Goal: Information Seeking & Learning: Learn about a topic

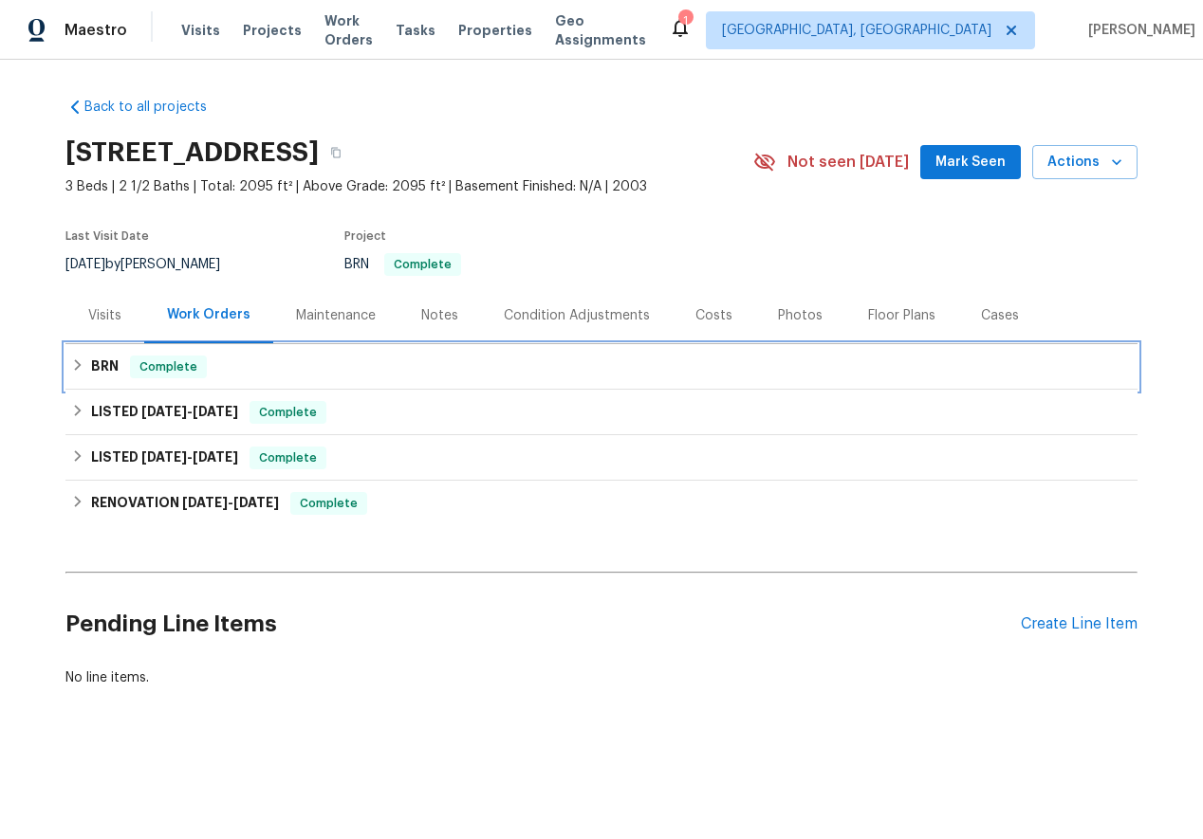
click at [78, 374] on div "BRN Complete" at bounding box center [601, 367] width 1060 height 23
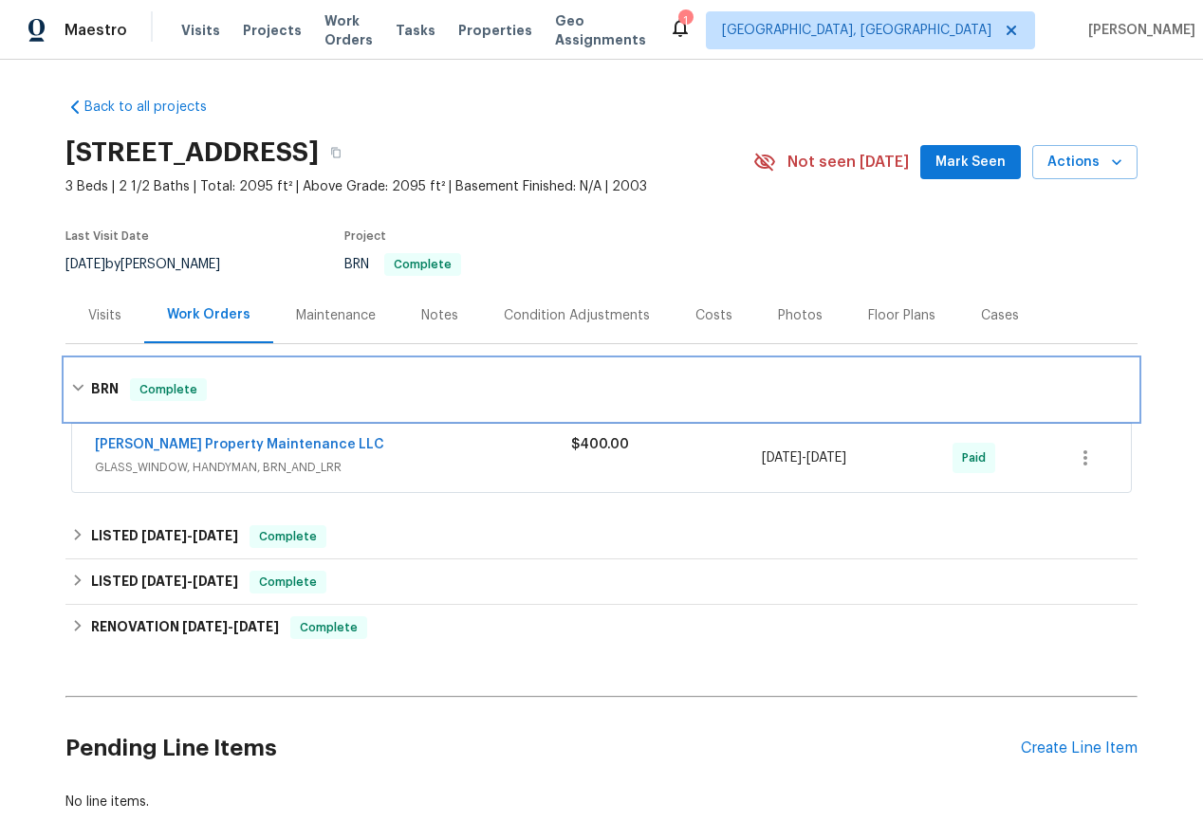
scroll to position [101, 0]
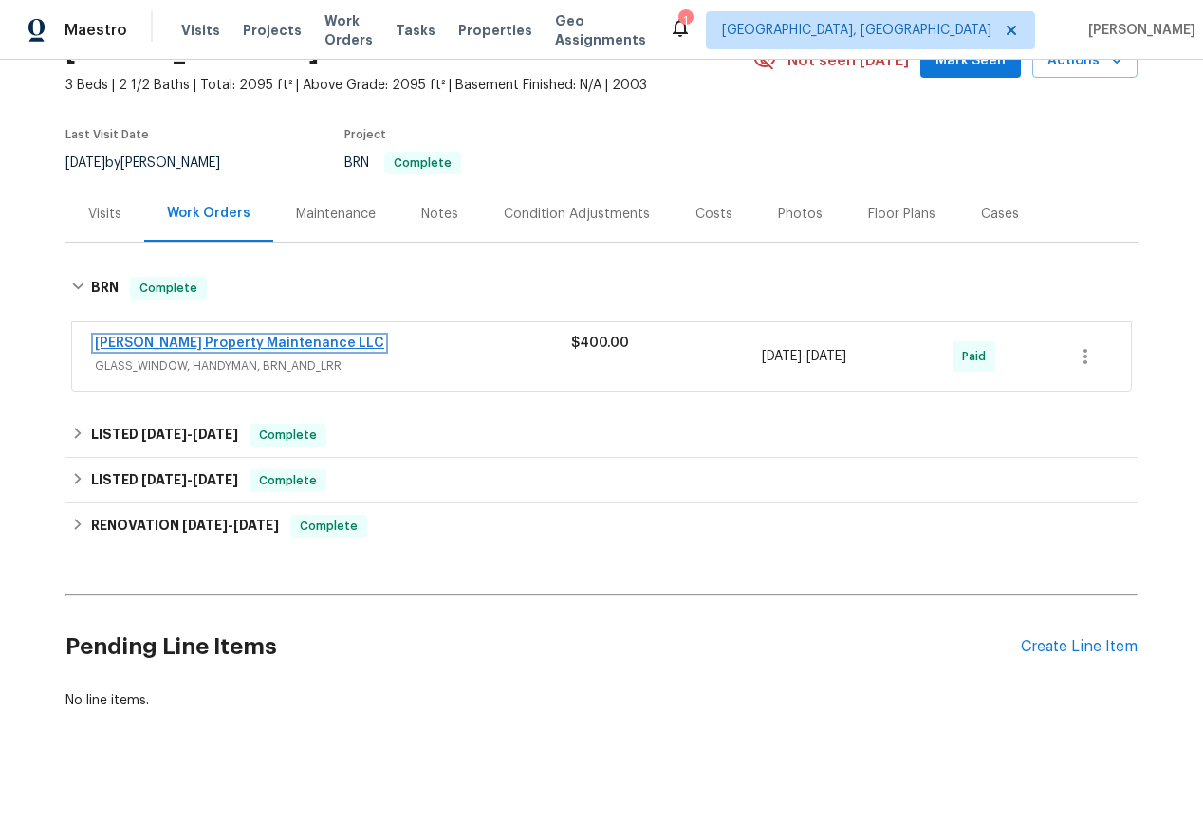
click at [160, 346] on link "[PERSON_NAME] Property Maintenance LLC" at bounding box center [239, 343] width 289 height 13
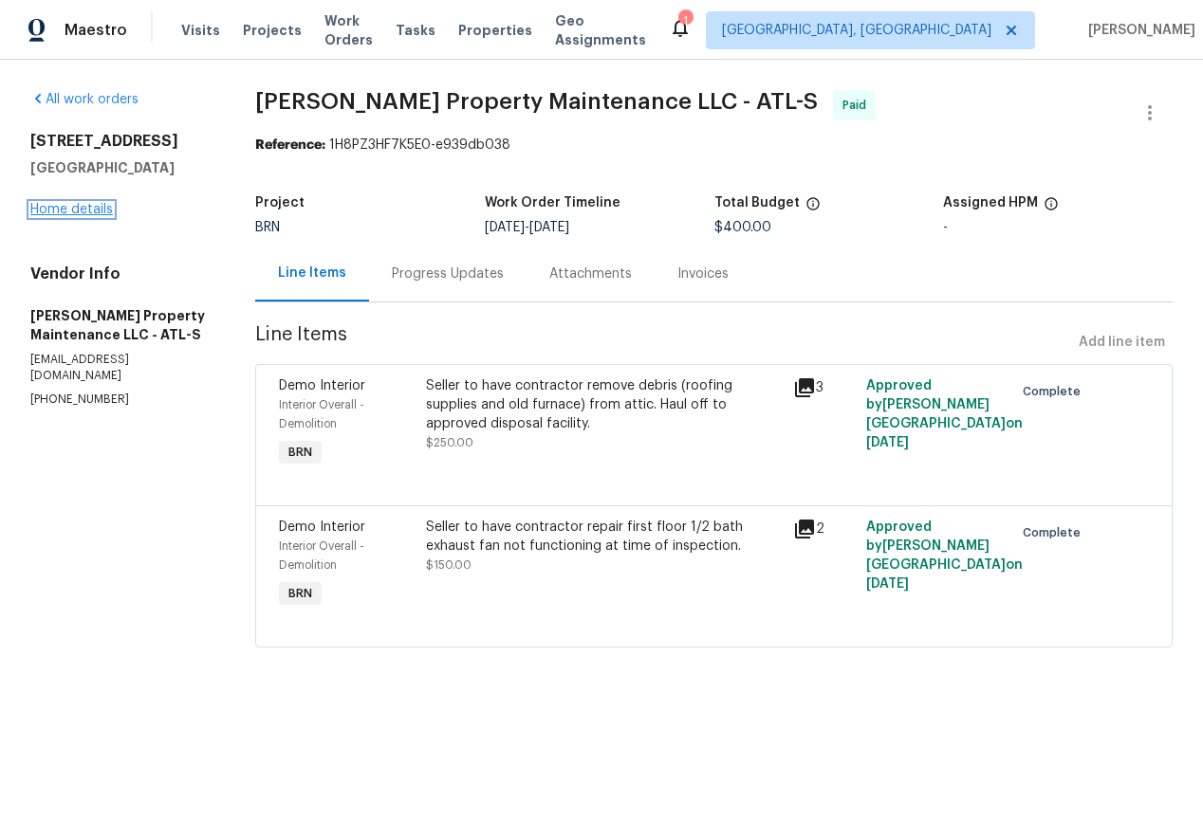
click at [61, 212] on link "Home details" at bounding box center [71, 209] width 83 height 13
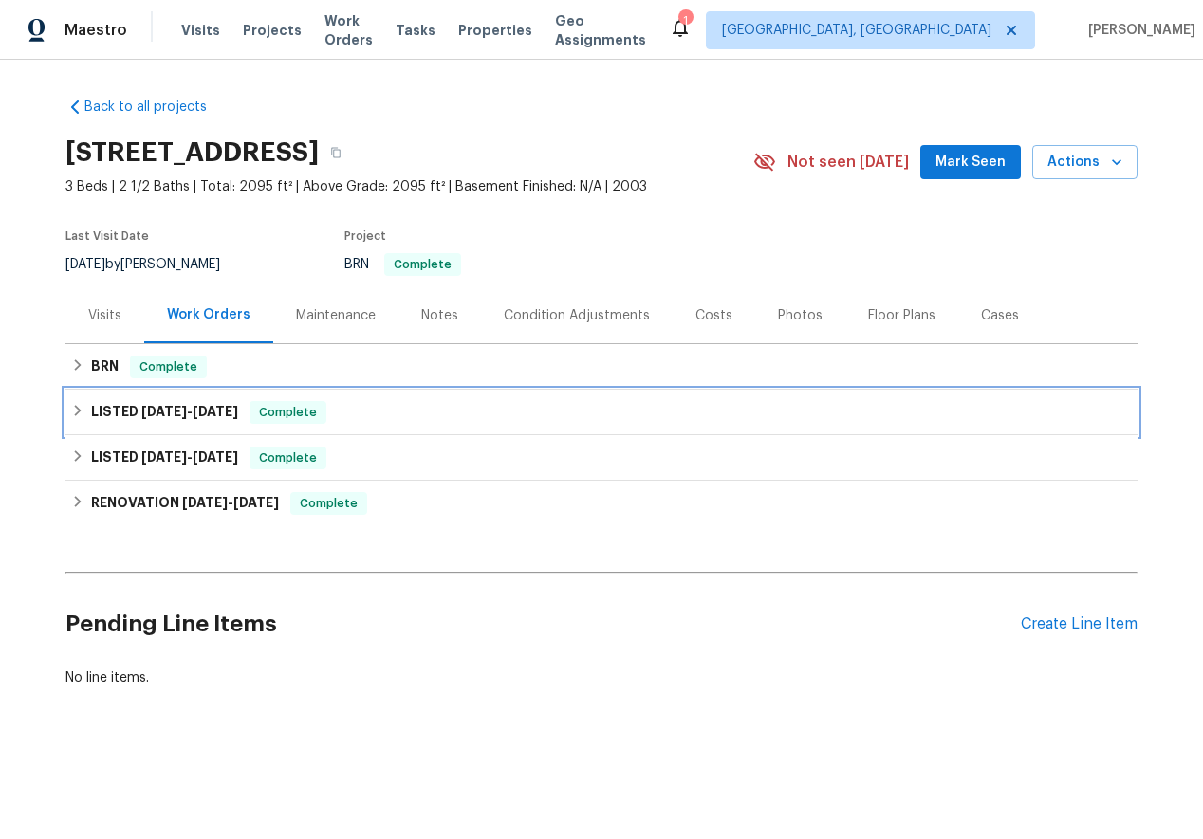
click at [77, 404] on icon at bounding box center [77, 410] width 13 height 13
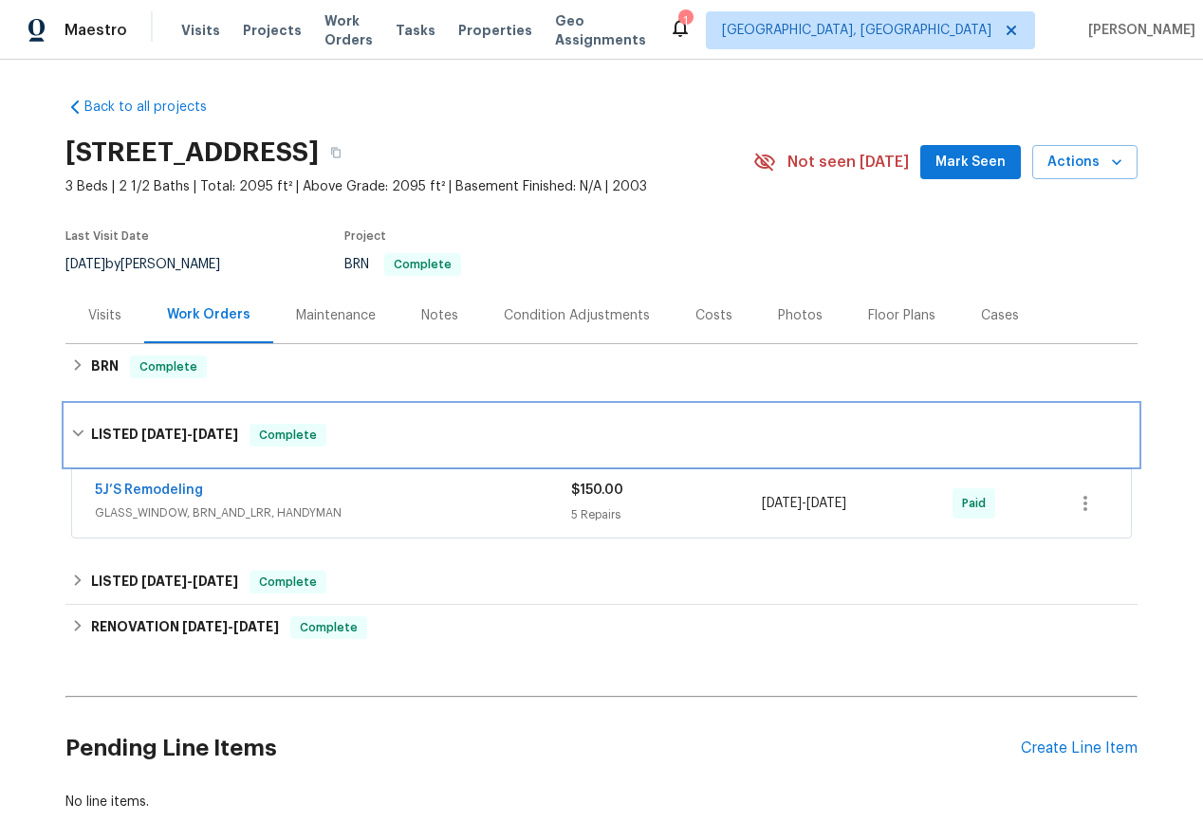
scroll to position [101, 0]
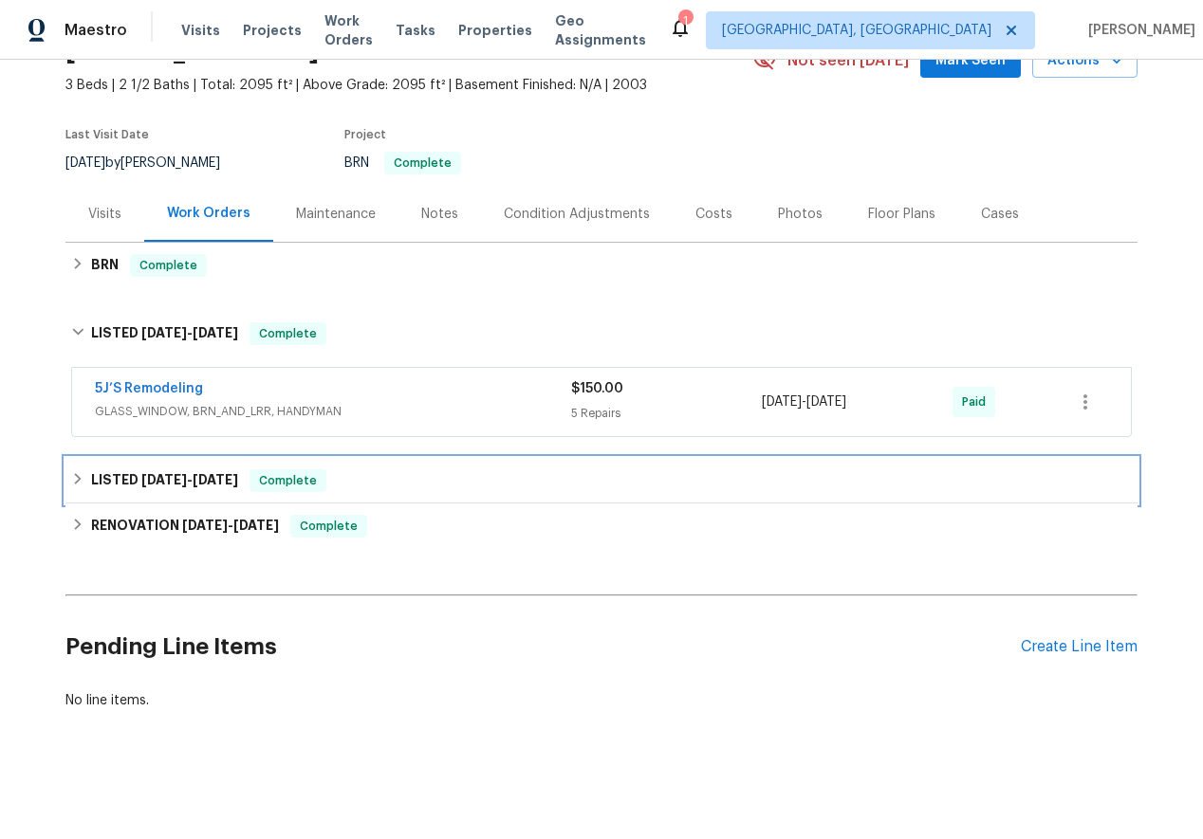
click at [77, 479] on icon at bounding box center [77, 478] width 13 height 13
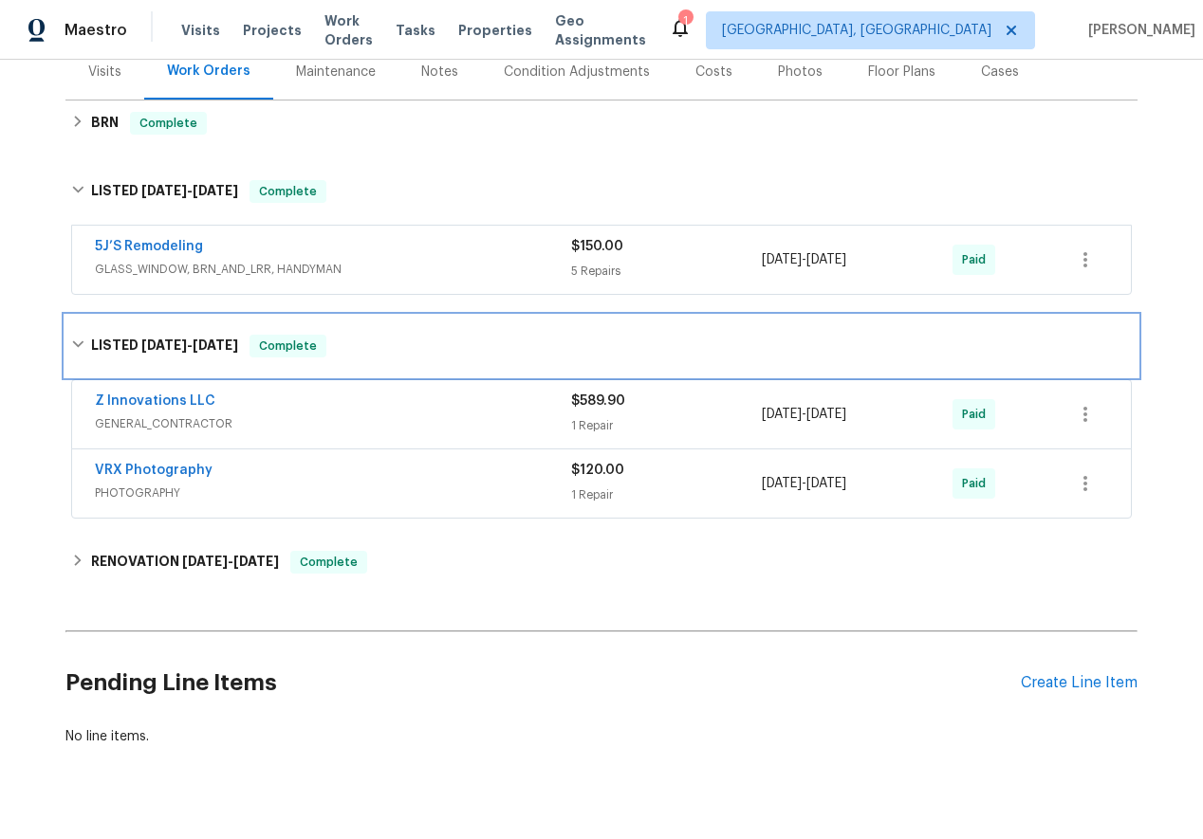
scroll to position [280, 0]
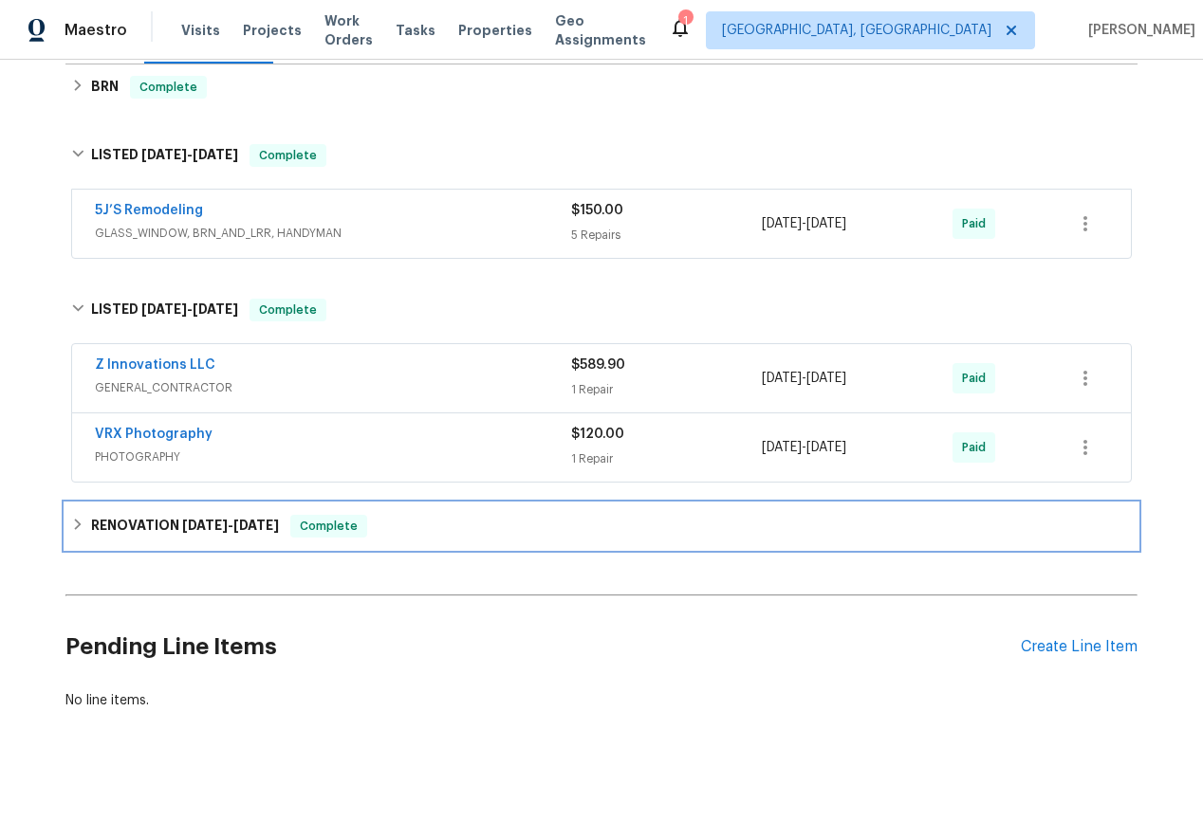
click at [77, 520] on icon at bounding box center [77, 524] width 13 height 13
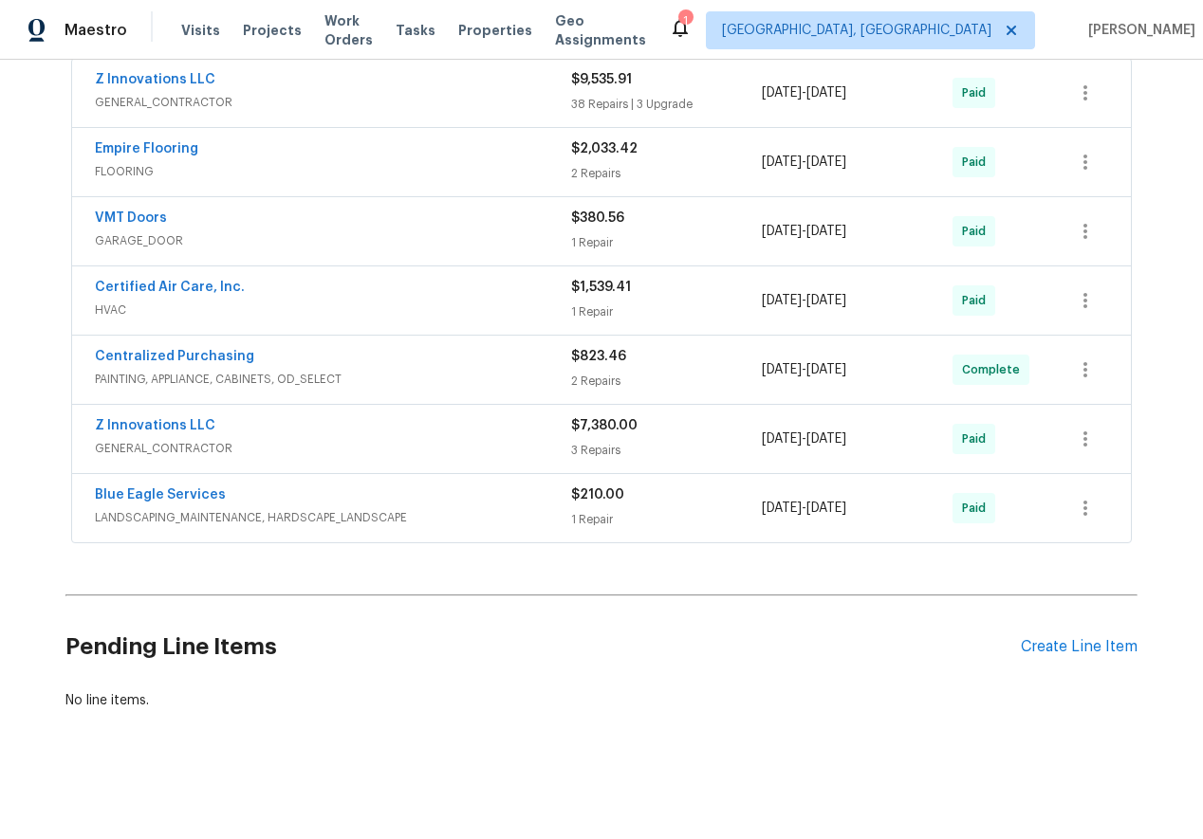
scroll to position [788, 0]
click at [141, 282] on link "Certified Air Care, Inc." at bounding box center [170, 288] width 150 height 13
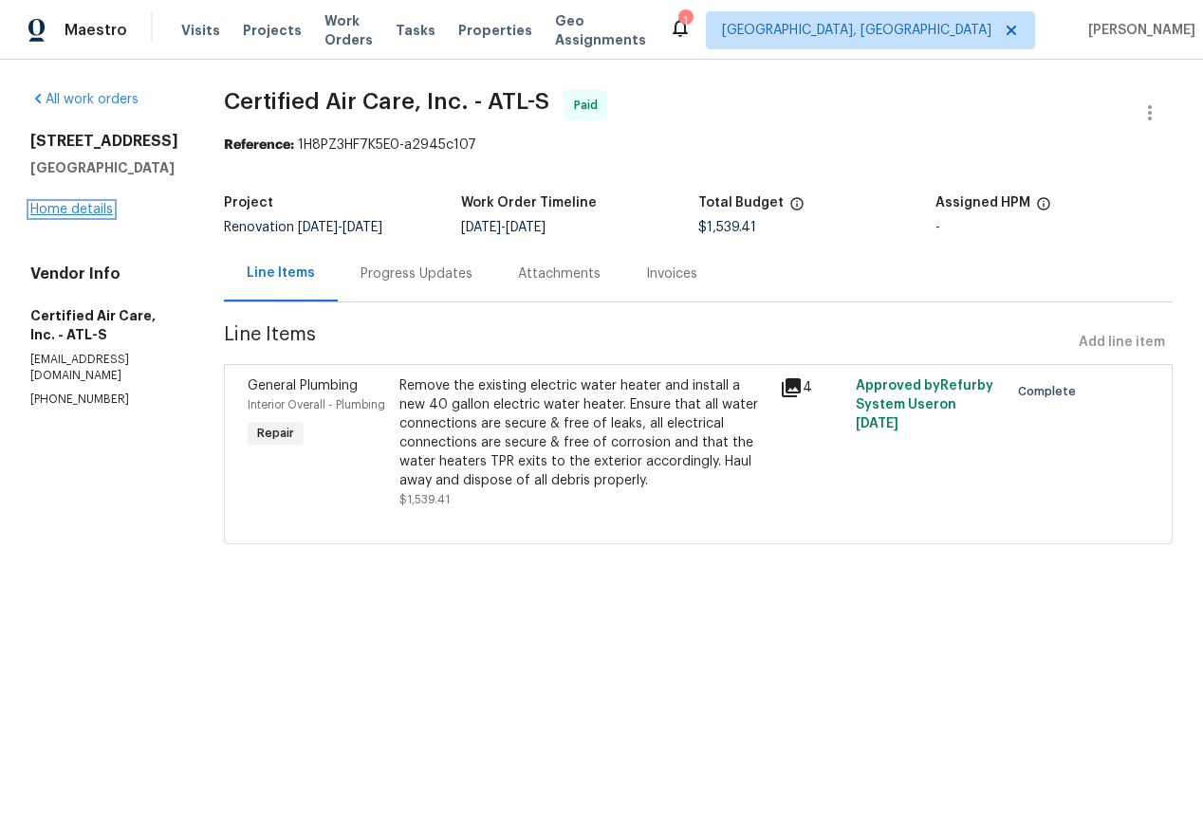
click at [89, 208] on link "Home details" at bounding box center [71, 209] width 83 height 13
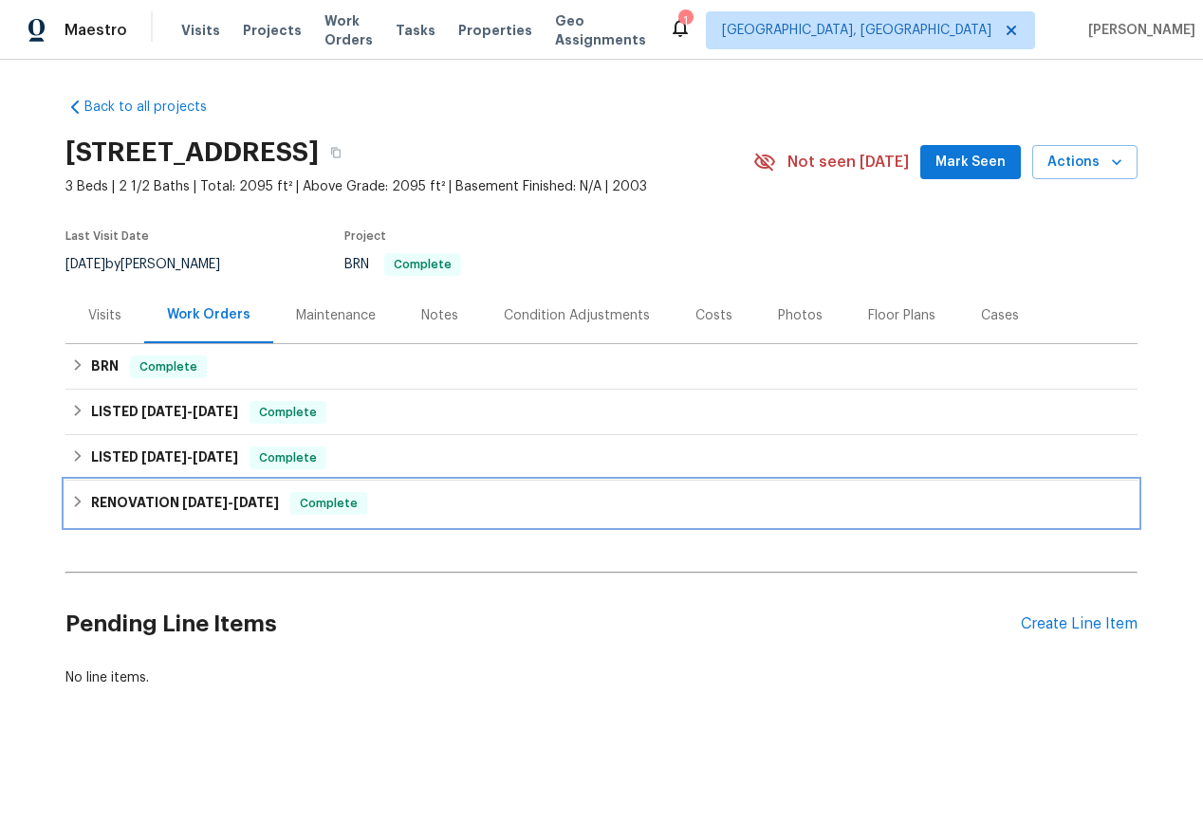
click at [74, 503] on icon at bounding box center [77, 501] width 13 height 13
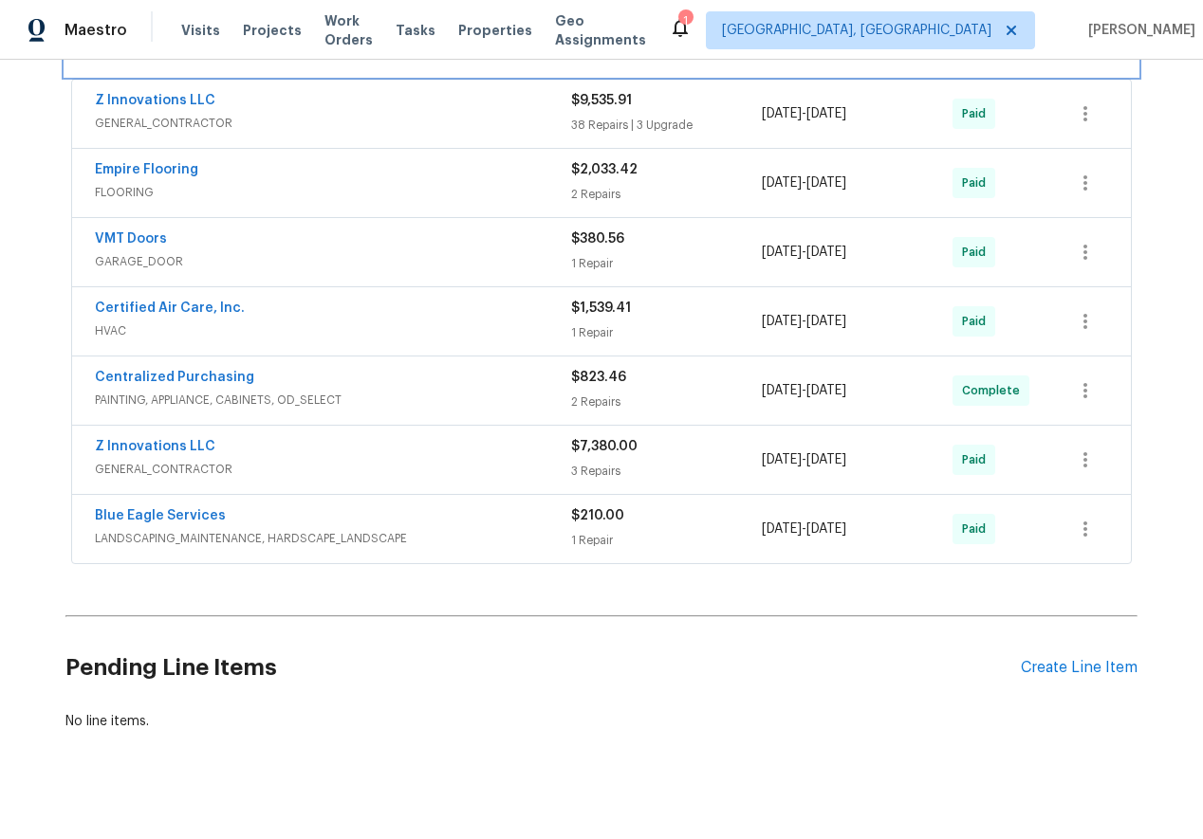
scroll to position [480, 0]
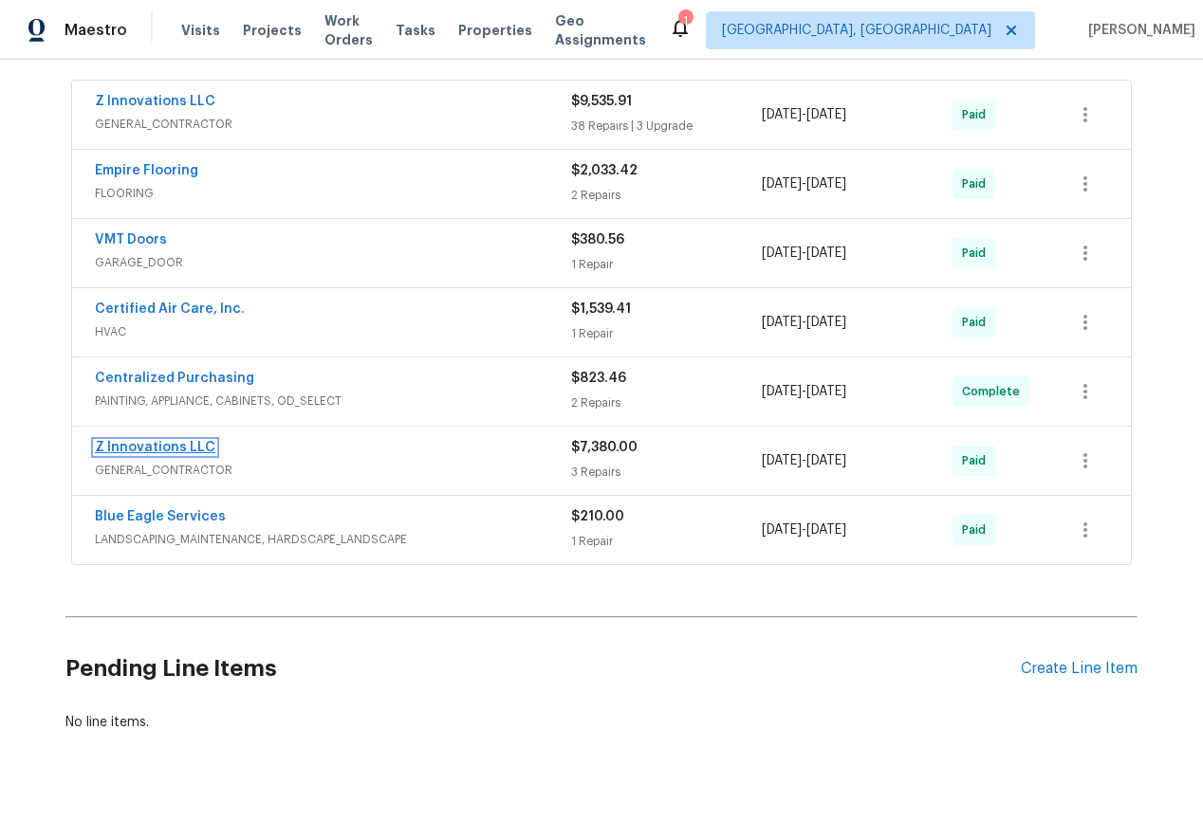
click at [164, 444] on link "Z Innovations LLC" at bounding box center [155, 447] width 120 height 13
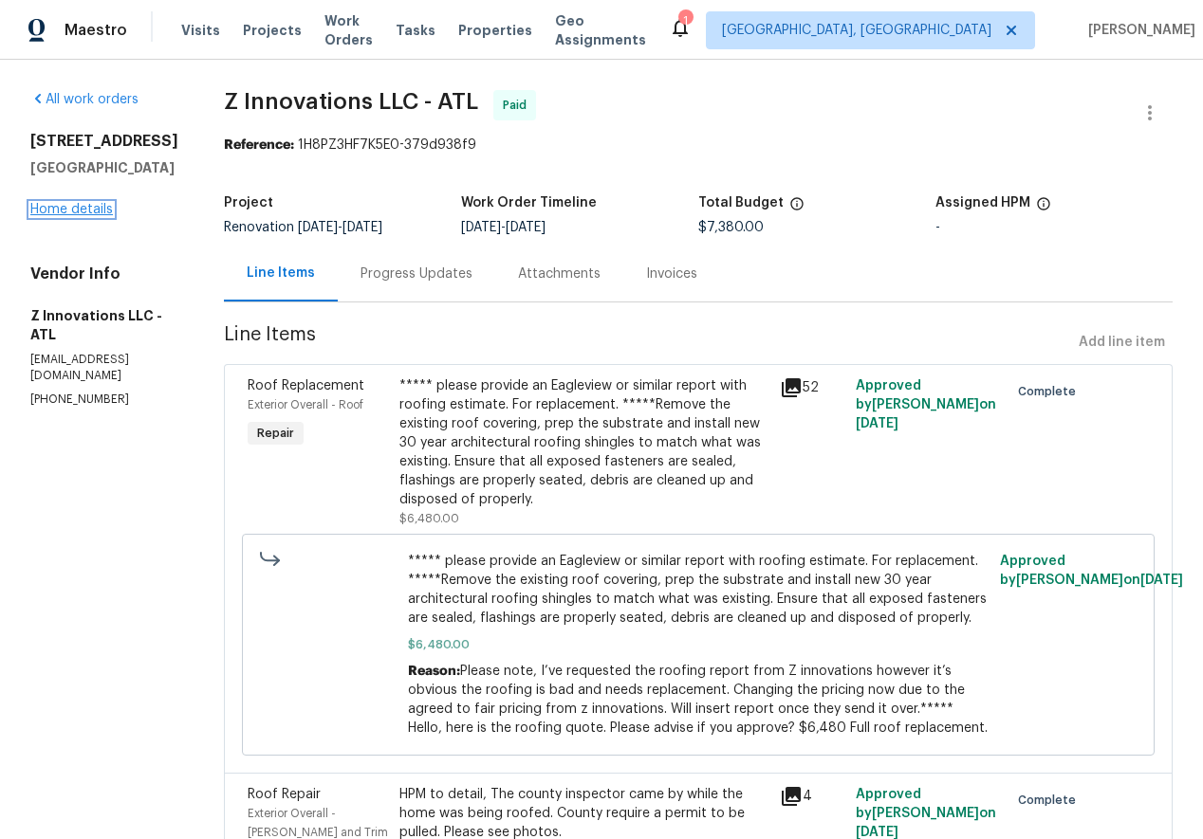
click at [76, 209] on link "Home details" at bounding box center [71, 209] width 83 height 13
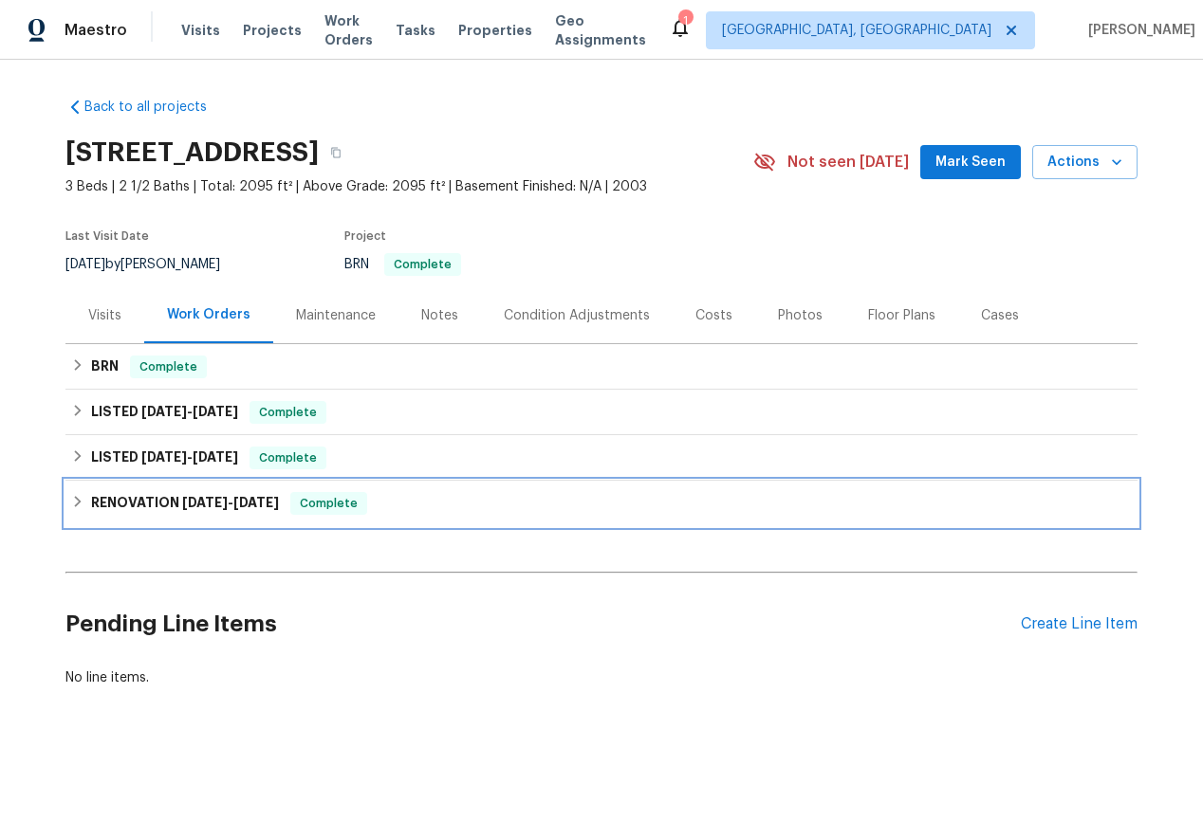
click at [87, 504] on div "RENOVATION [DATE] - [DATE] Complete" at bounding box center [601, 503] width 1060 height 23
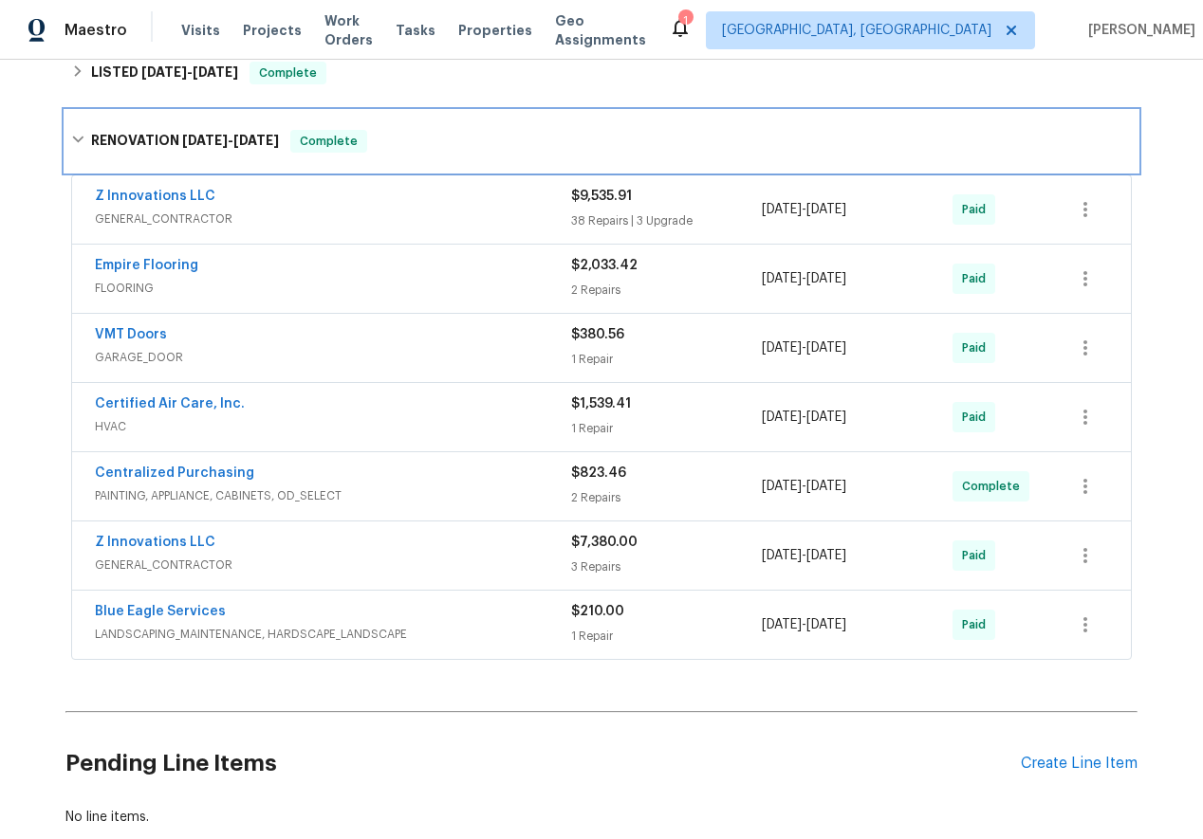
scroll to position [390, 0]
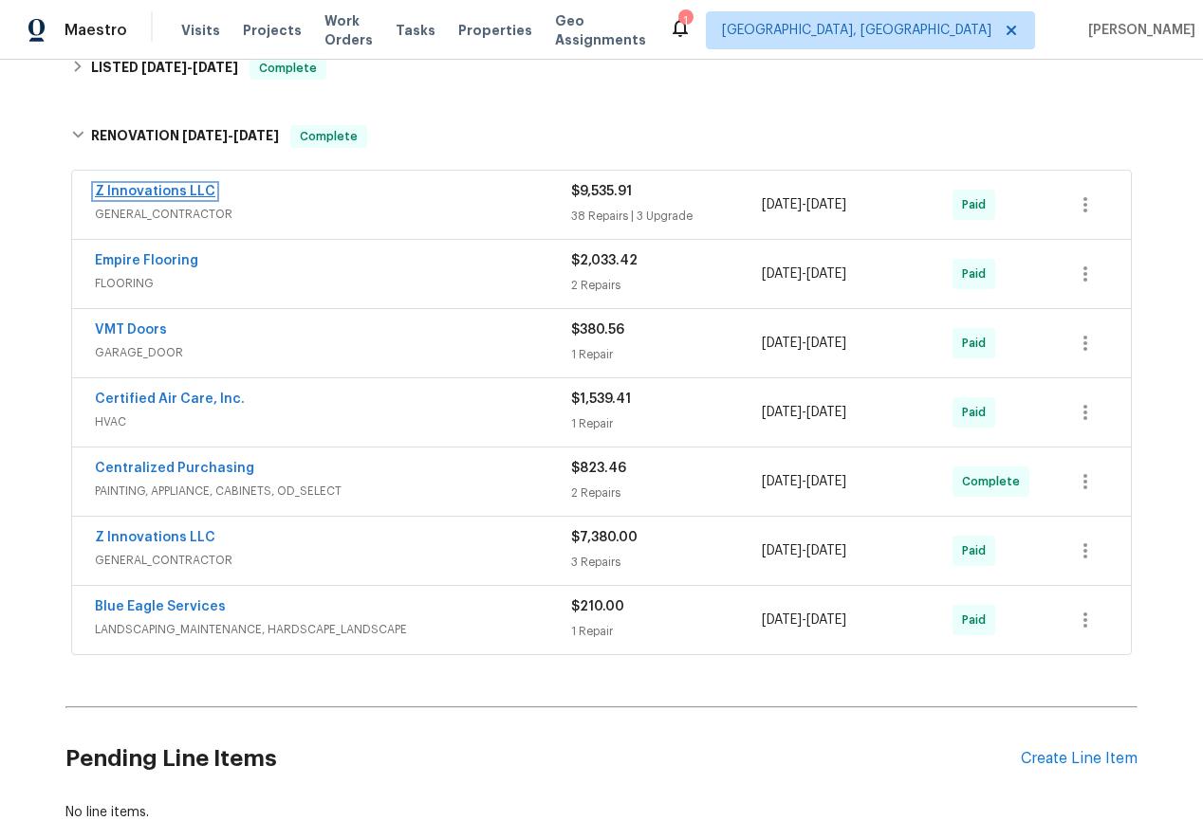
click at [134, 188] on link "Z Innovations LLC" at bounding box center [155, 191] width 120 height 13
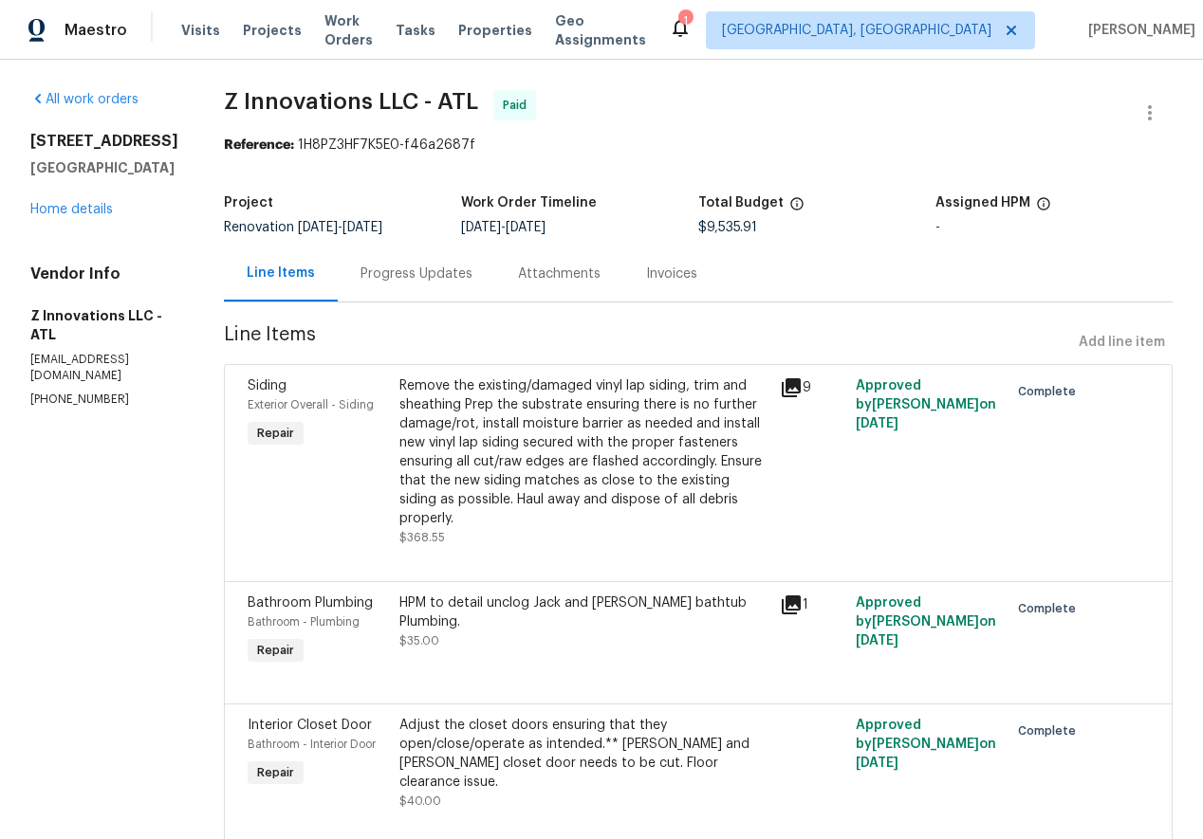
click at [64, 200] on div "[STREET_ADDRESS][PERSON_NAME] Home details" at bounding box center [104, 175] width 148 height 87
click at [65, 212] on link "Home details" at bounding box center [71, 209] width 83 height 13
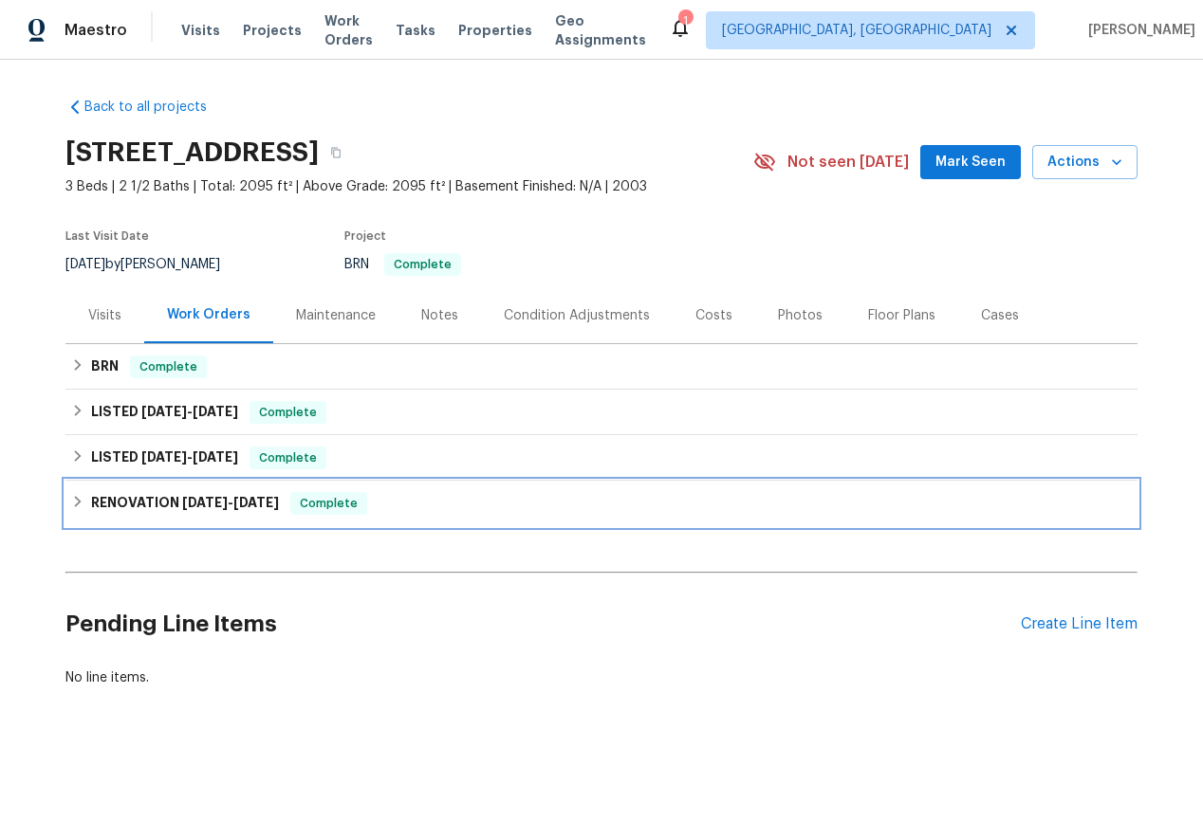
click at [73, 502] on icon at bounding box center [77, 501] width 13 height 13
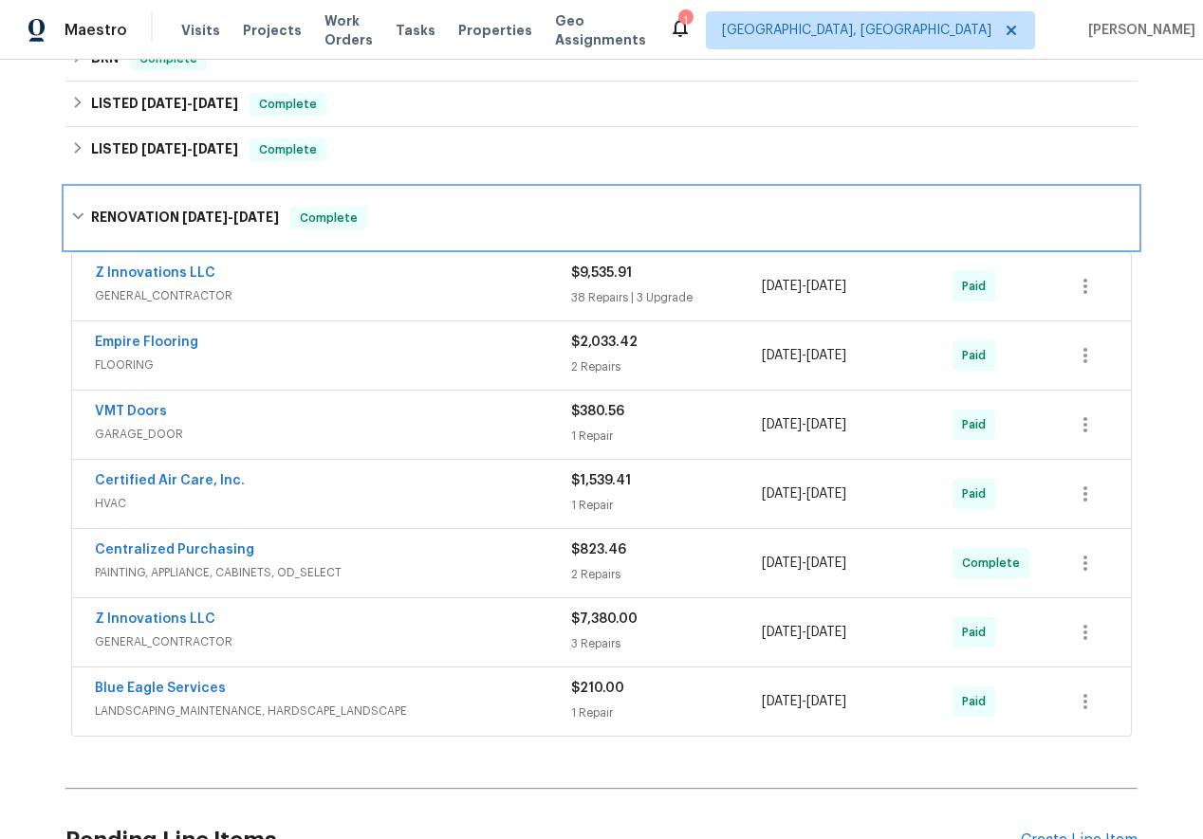
scroll to position [310, 0]
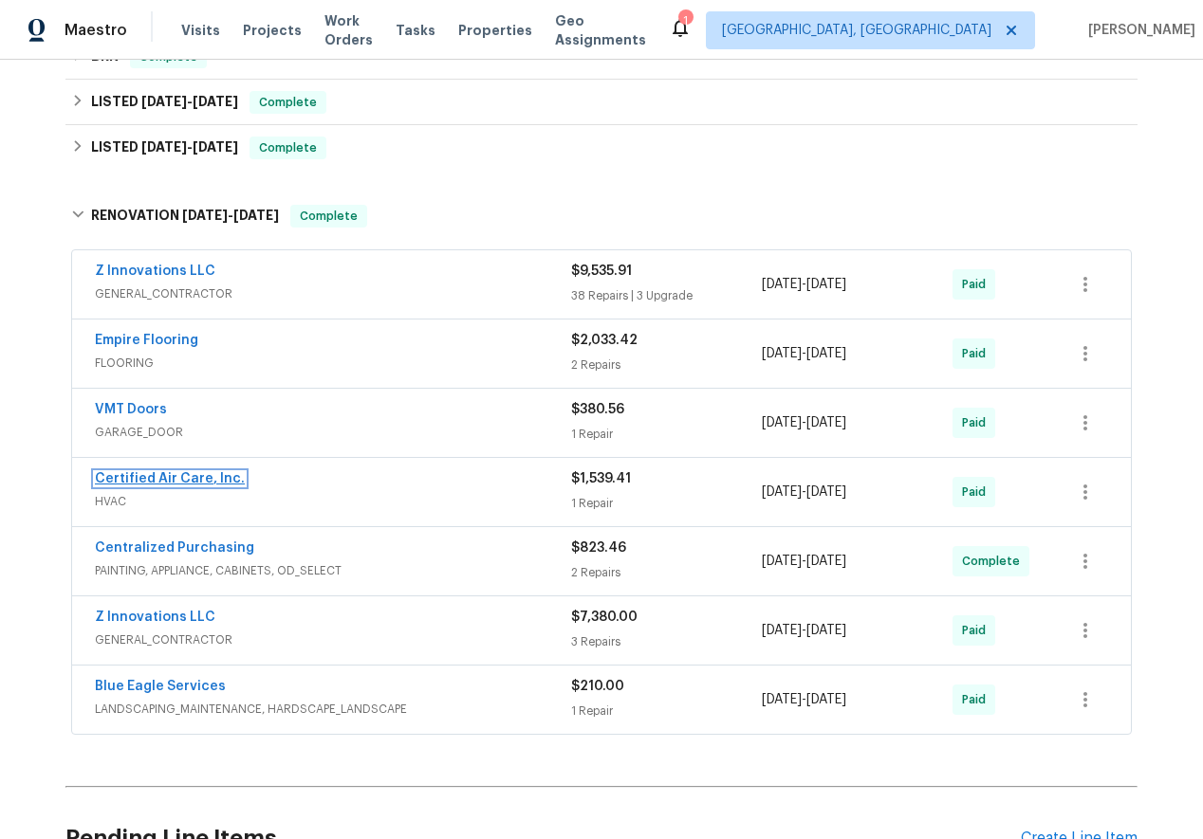
click at [131, 479] on link "Certified Air Care, Inc." at bounding box center [170, 478] width 150 height 13
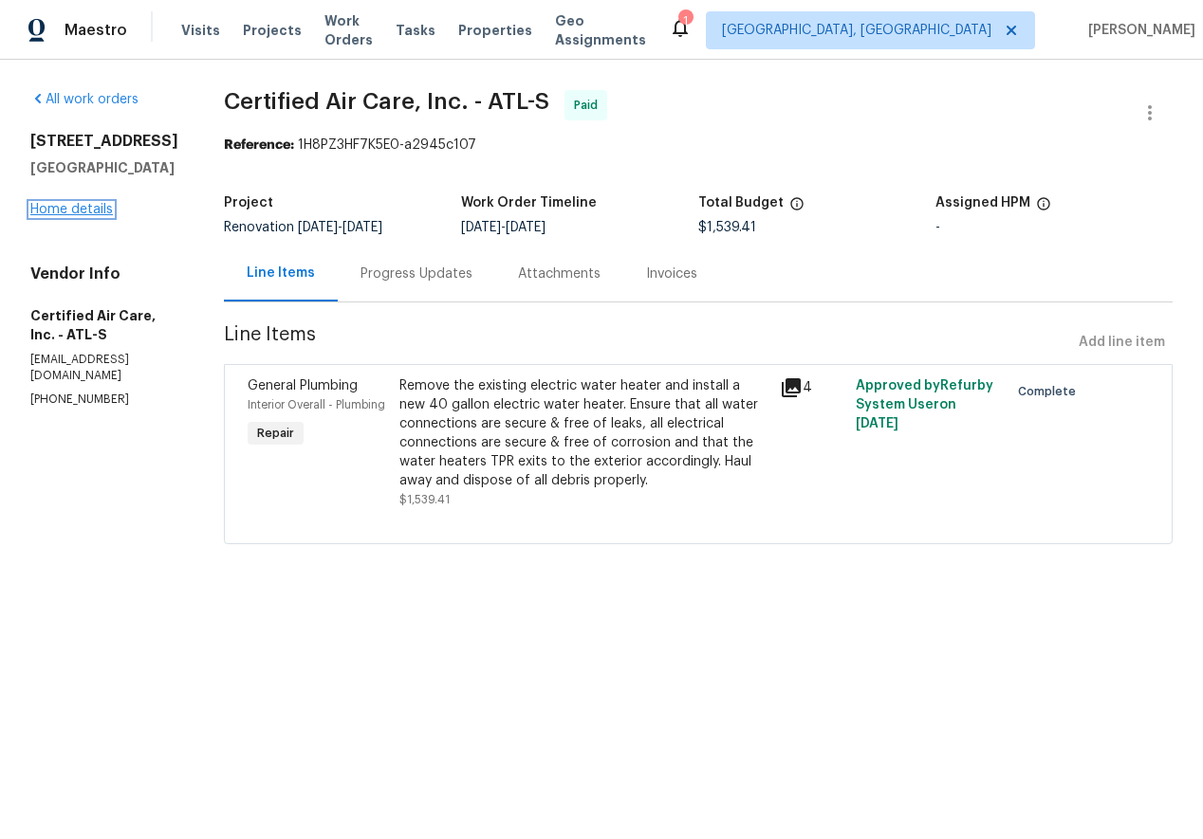
click at [49, 205] on link "Home details" at bounding box center [71, 209] width 83 height 13
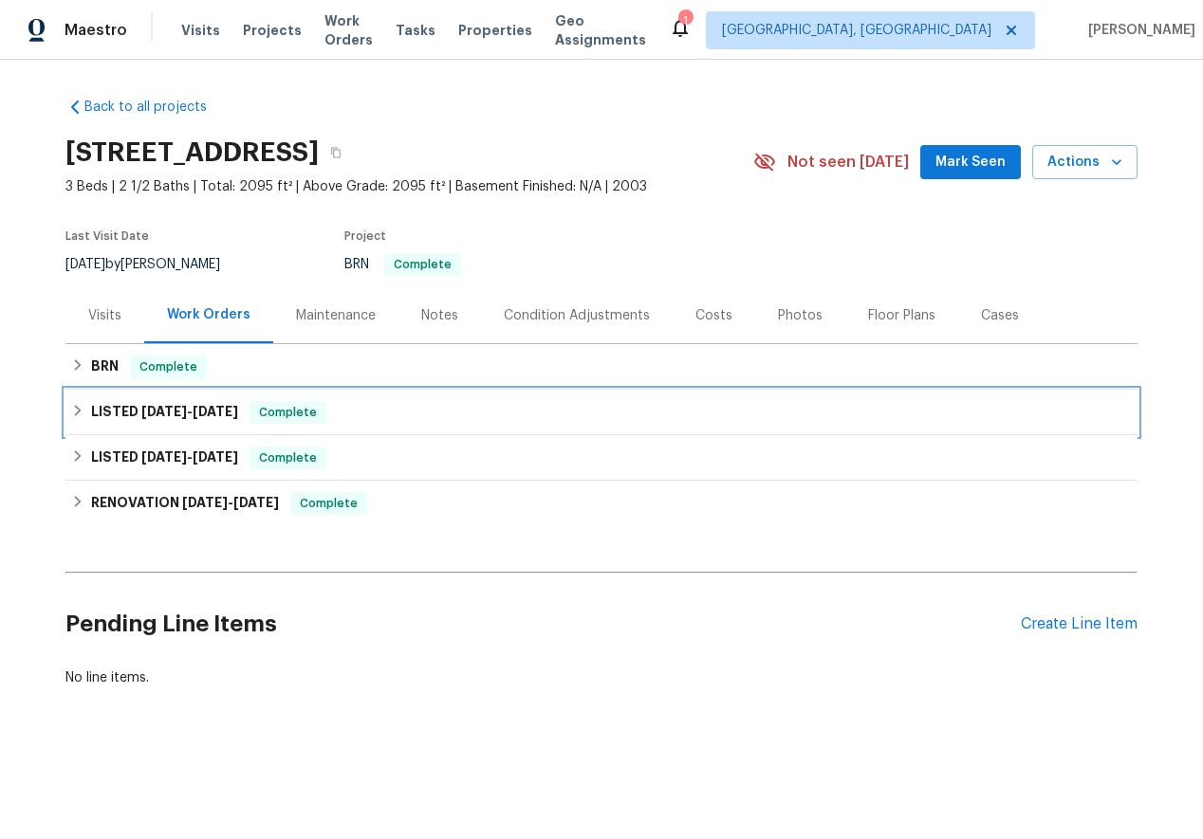
click at [75, 401] on div "LISTED [DATE] - [DATE] Complete" at bounding box center [601, 412] width 1060 height 23
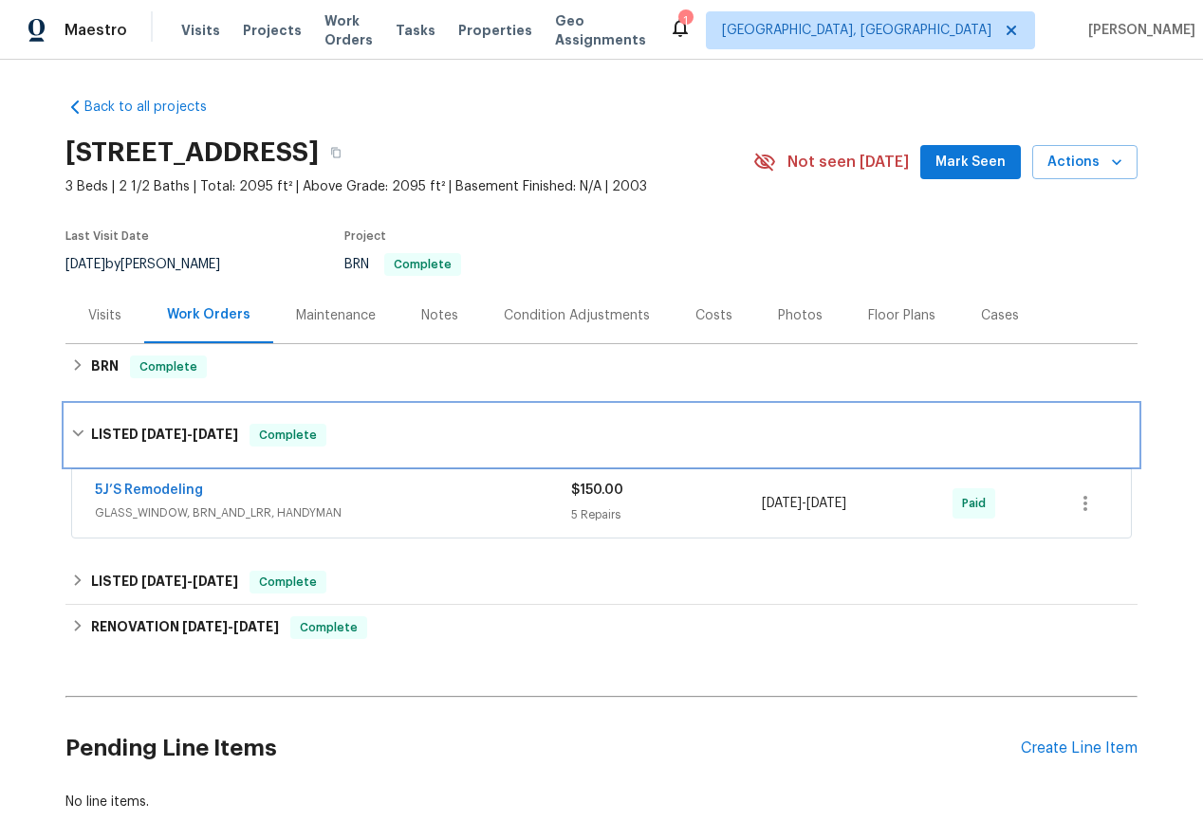
scroll to position [101, 0]
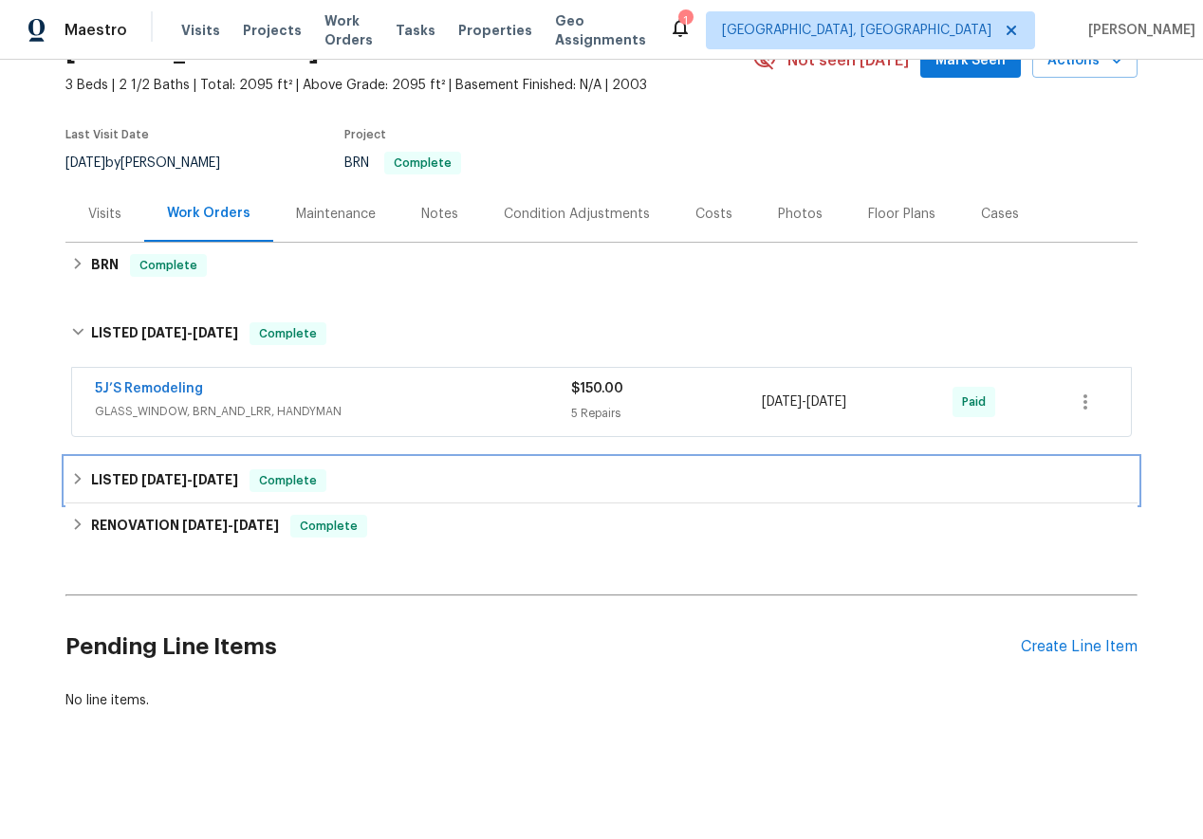
click at [77, 482] on icon at bounding box center [78, 478] width 7 height 11
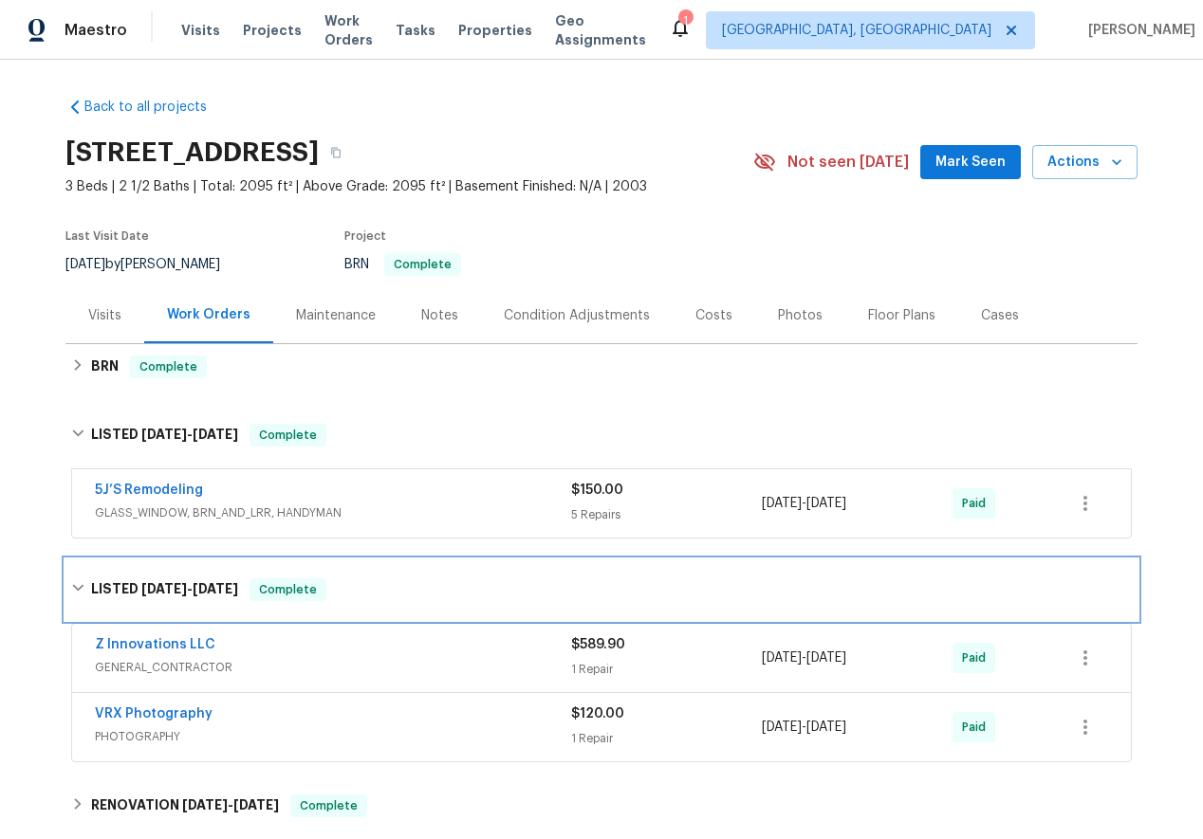
scroll to position [280, 0]
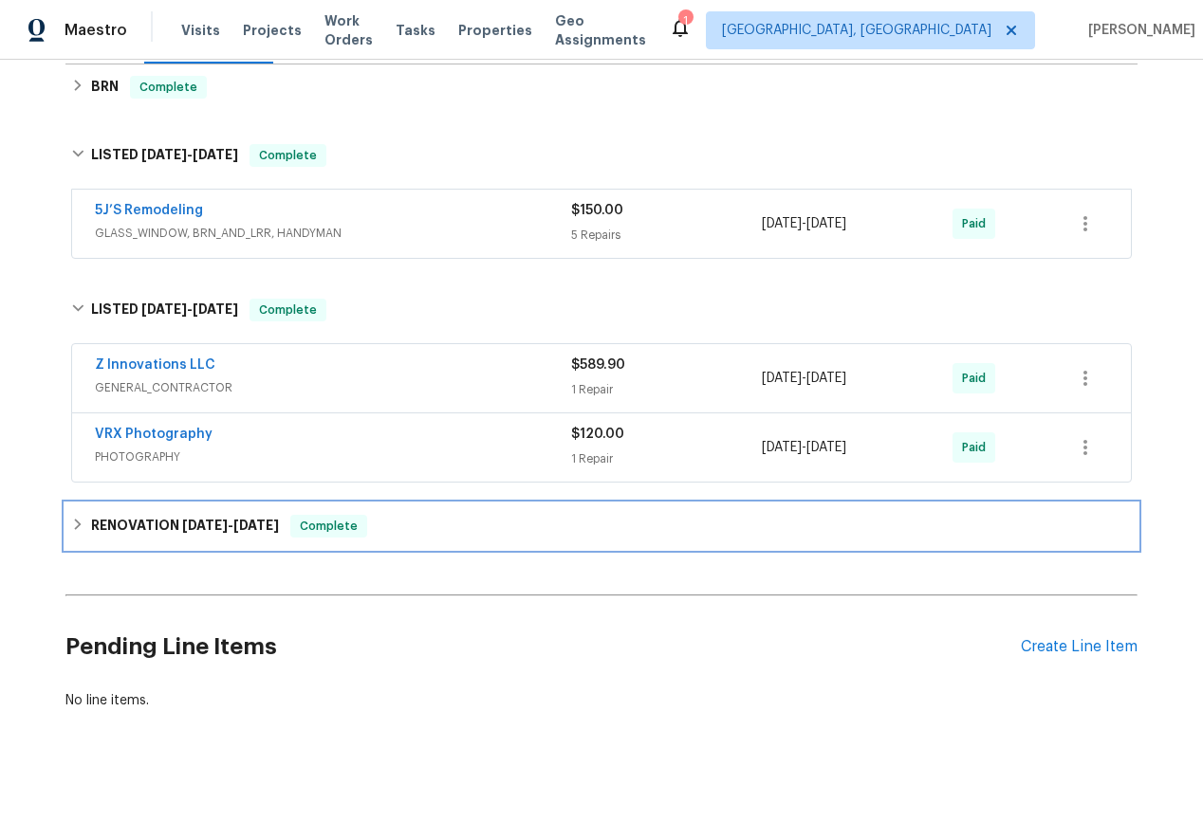
click at [71, 519] on icon at bounding box center [77, 524] width 13 height 13
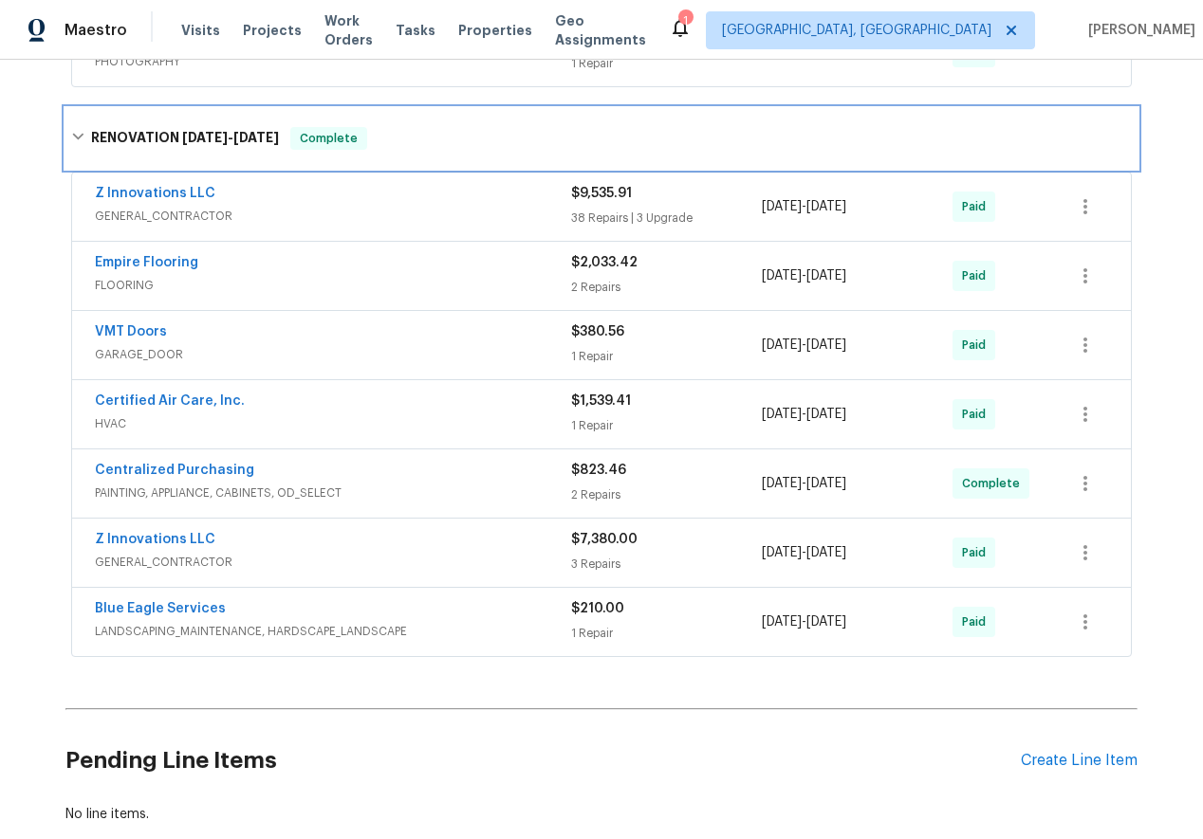
scroll to position [789, 0]
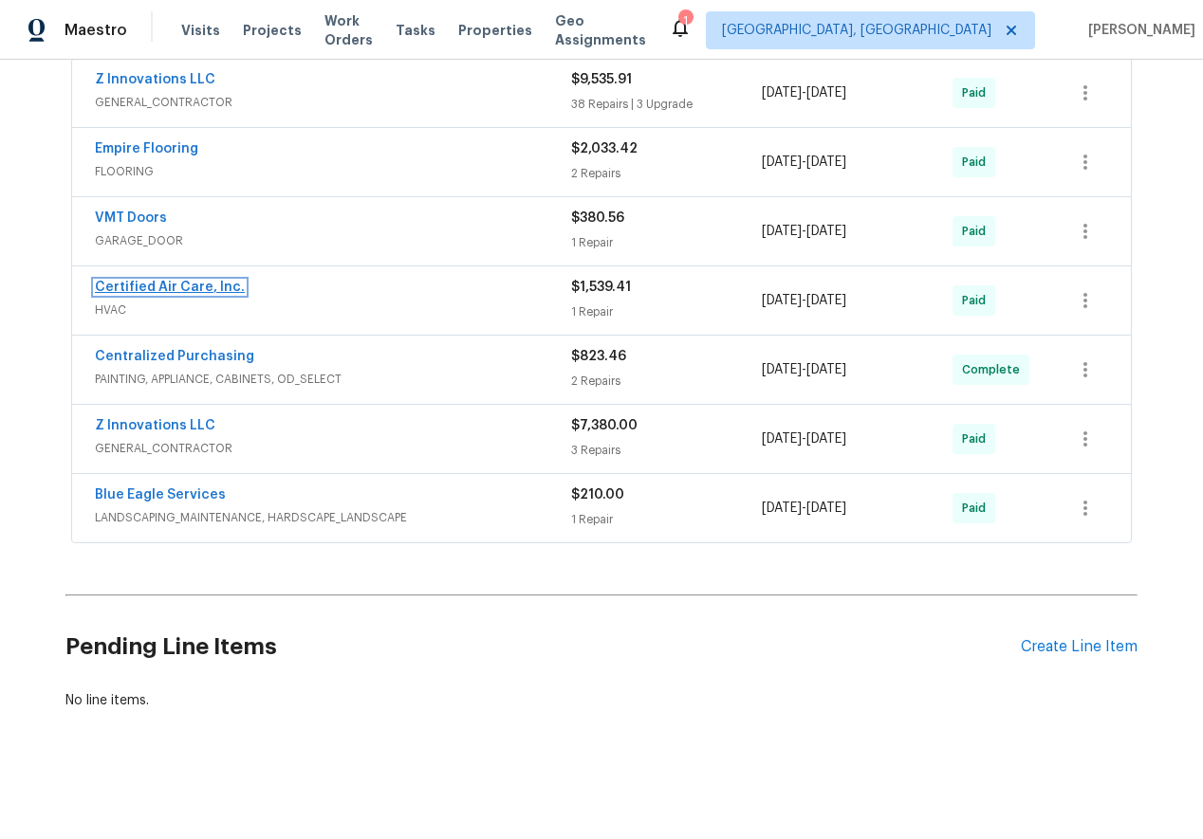
click at [128, 284] on link "Certified Air Care, Inc." at bounding box center [170, 287] width 150 height 13
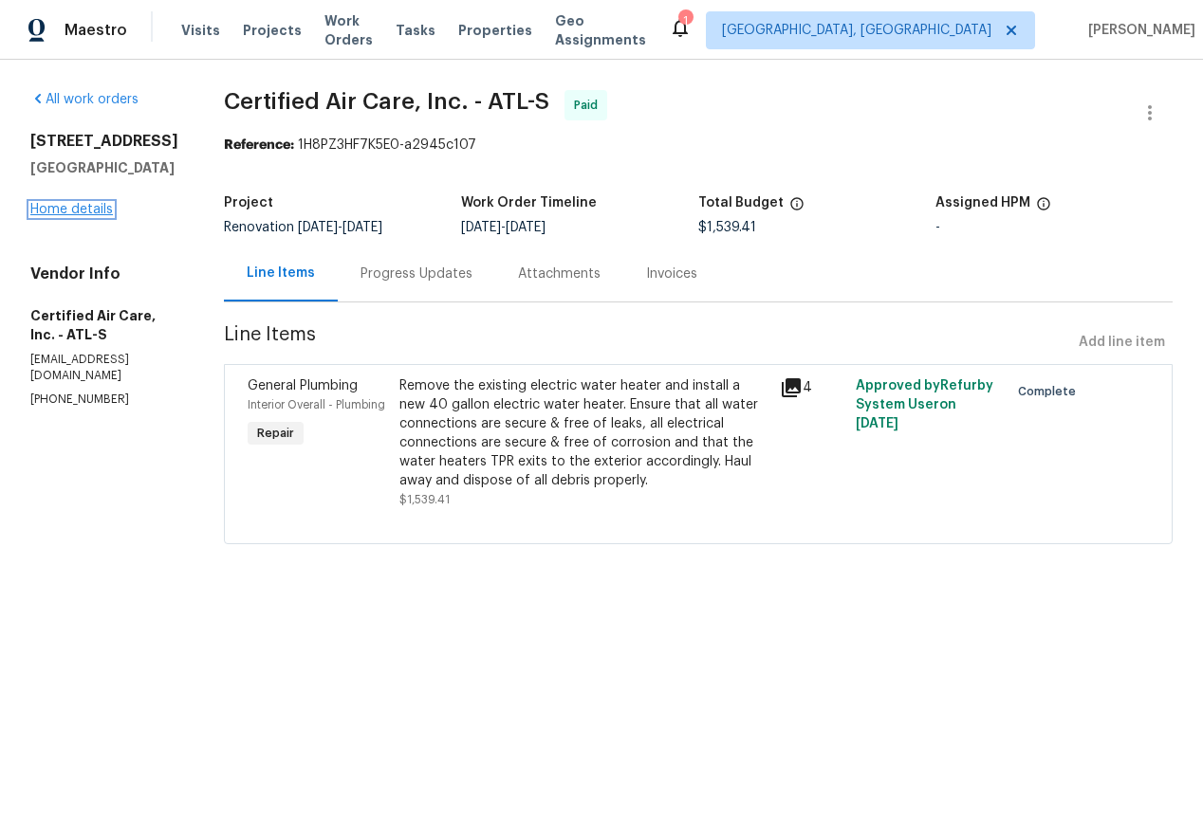
click at [58, 208] on link "Home details" at bounding box center [71, 209] width 83 height 13
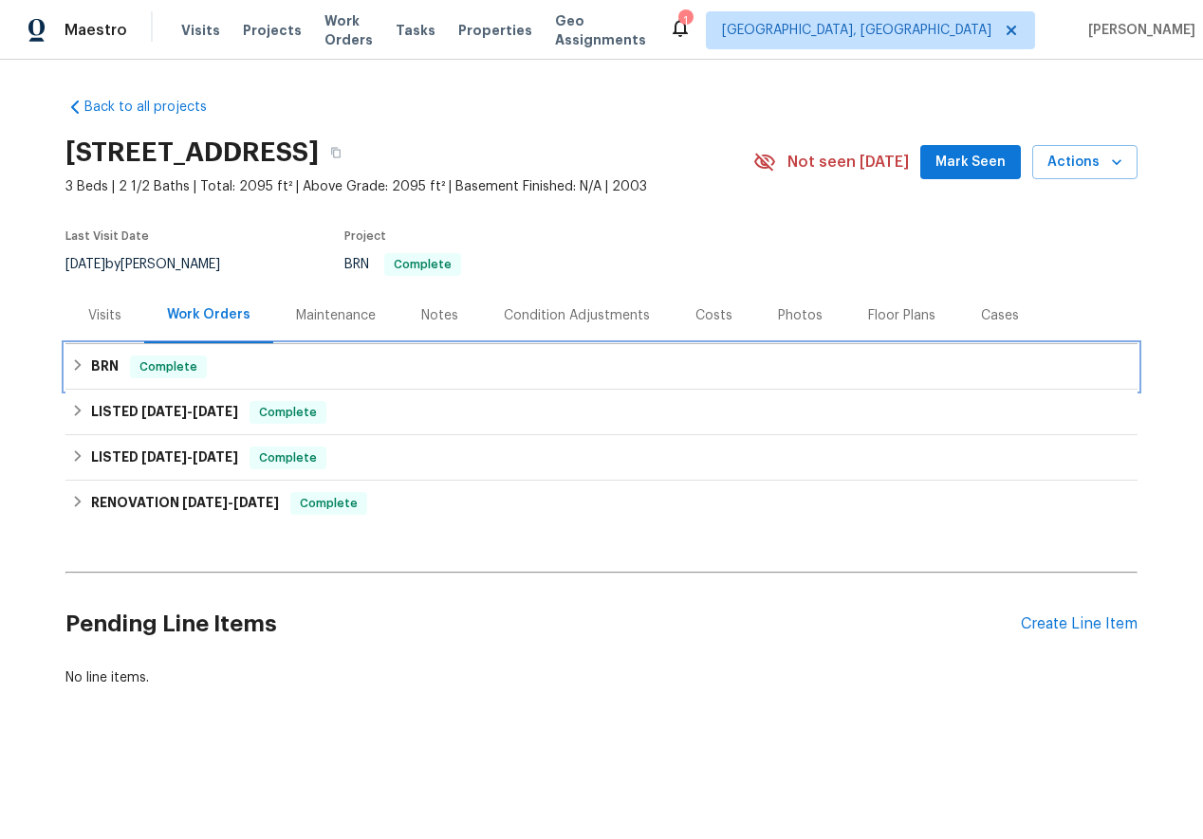
click at [83, 365] on icon at bounding box center [77, 365] width 13 height 13
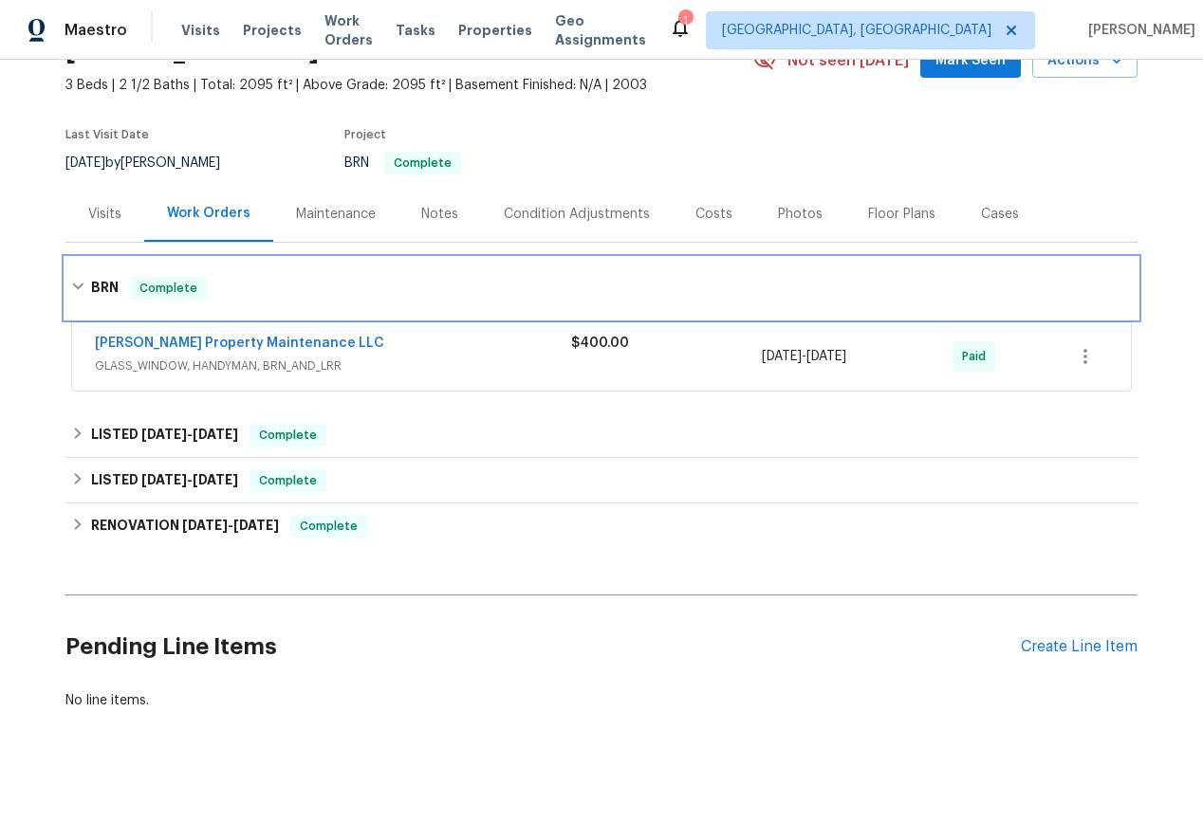
scroll to position [101, 0]
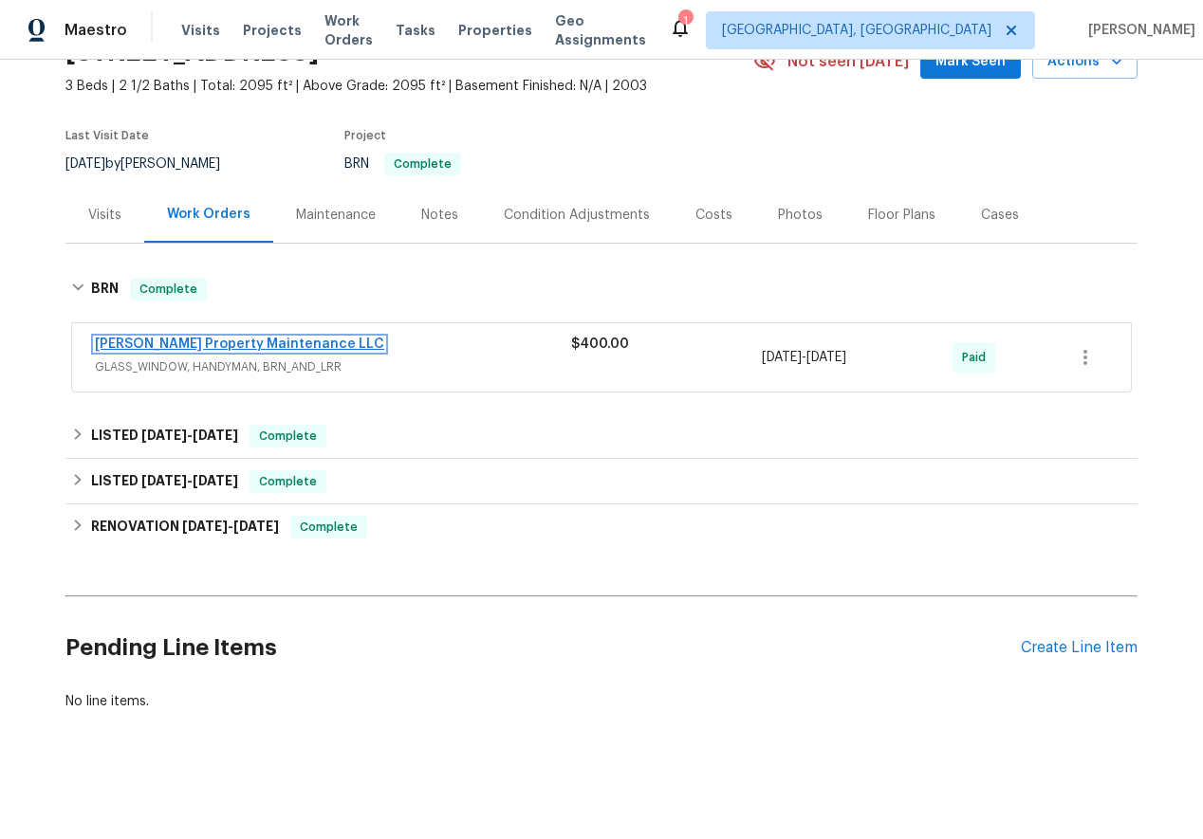
click at [128, 349] on link "[PERSON_NAME] Property Maintenance LLC" at bounding box center [239, 344] width 289 height 13
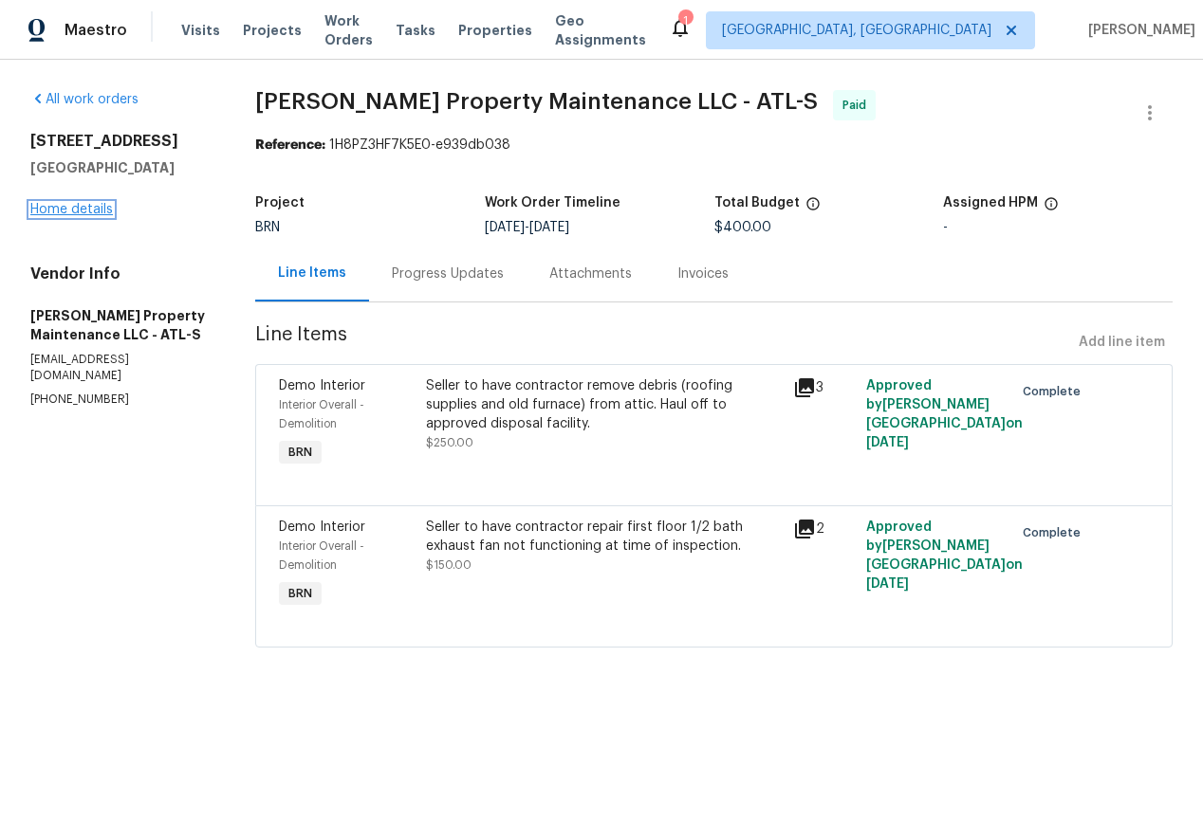
click at [70, 209] on link "Home details" at bounding box center [71, 209] width 83 height 13
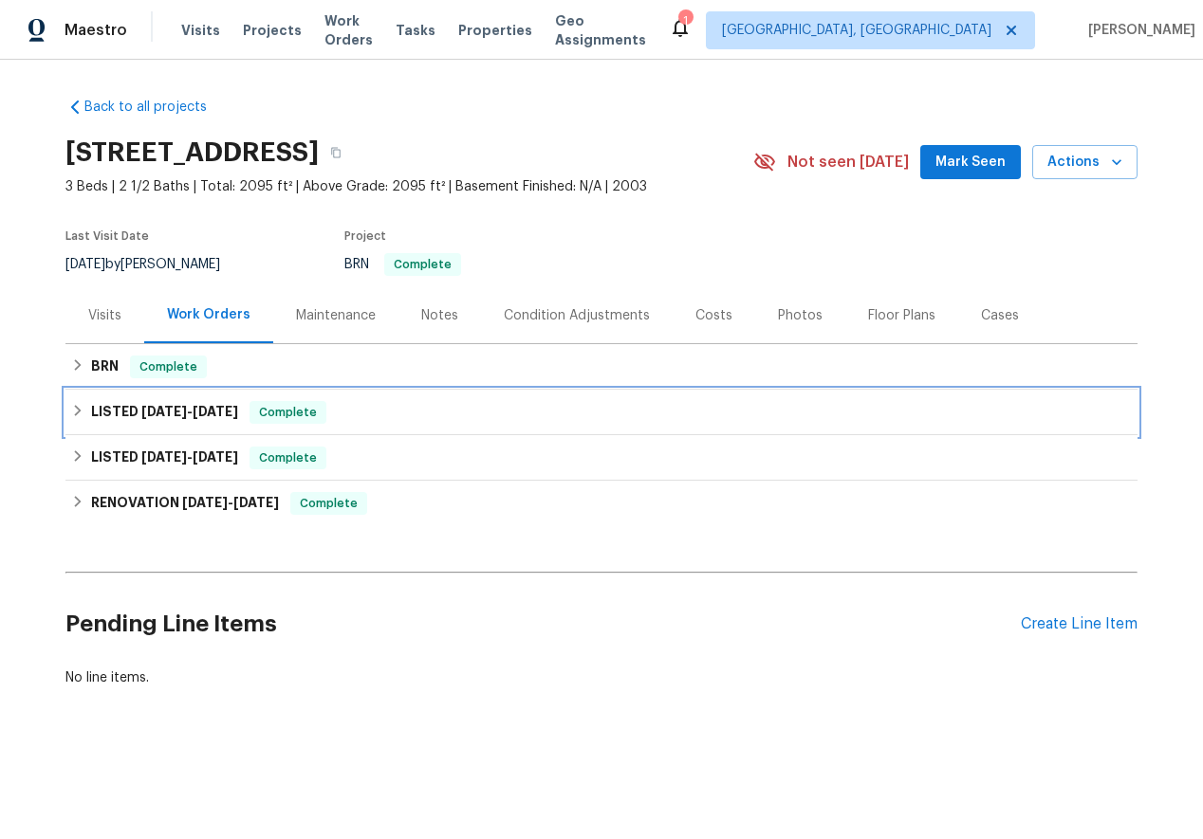
click at [79, 413] on icon at bounding box center [78, 410] width 7 height 11
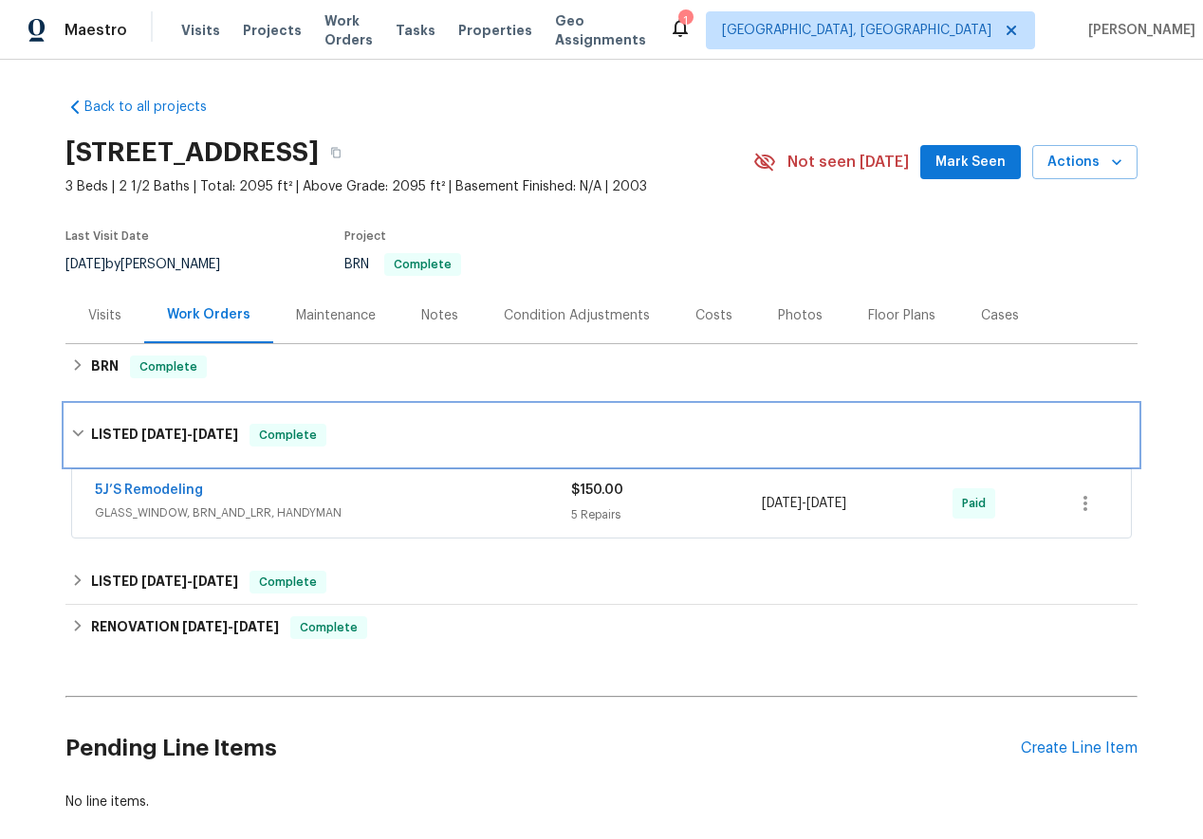
scroll to position [101, 0]
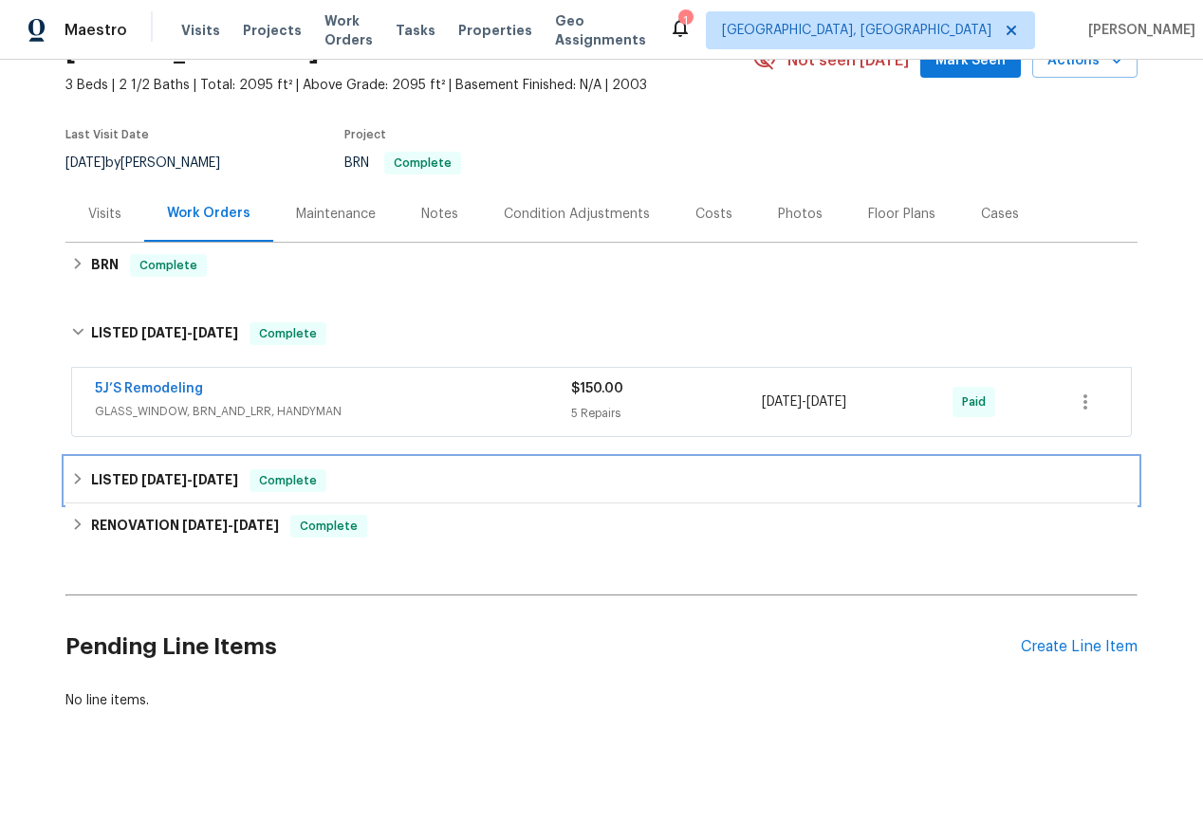
click at [72, 479] on icon at bounding box center [77, 478] width 13 height 13
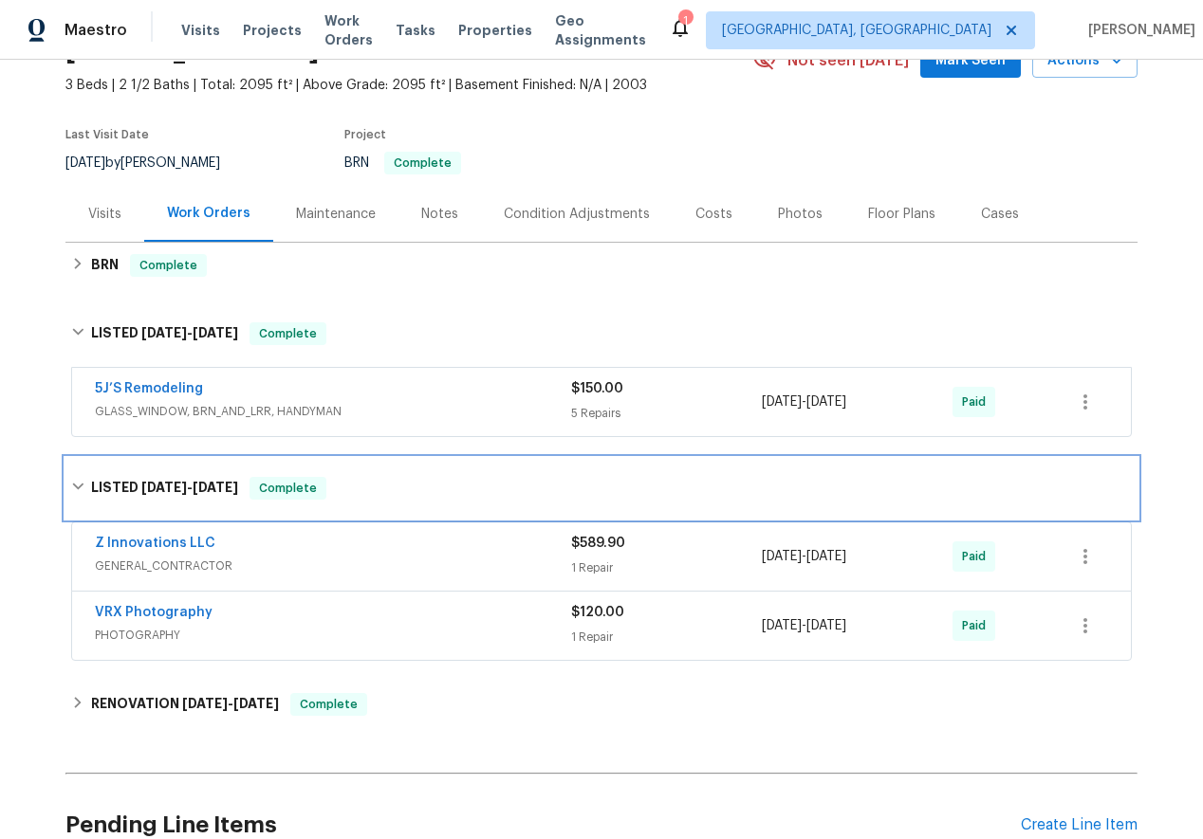
scroll to position [280, 0]
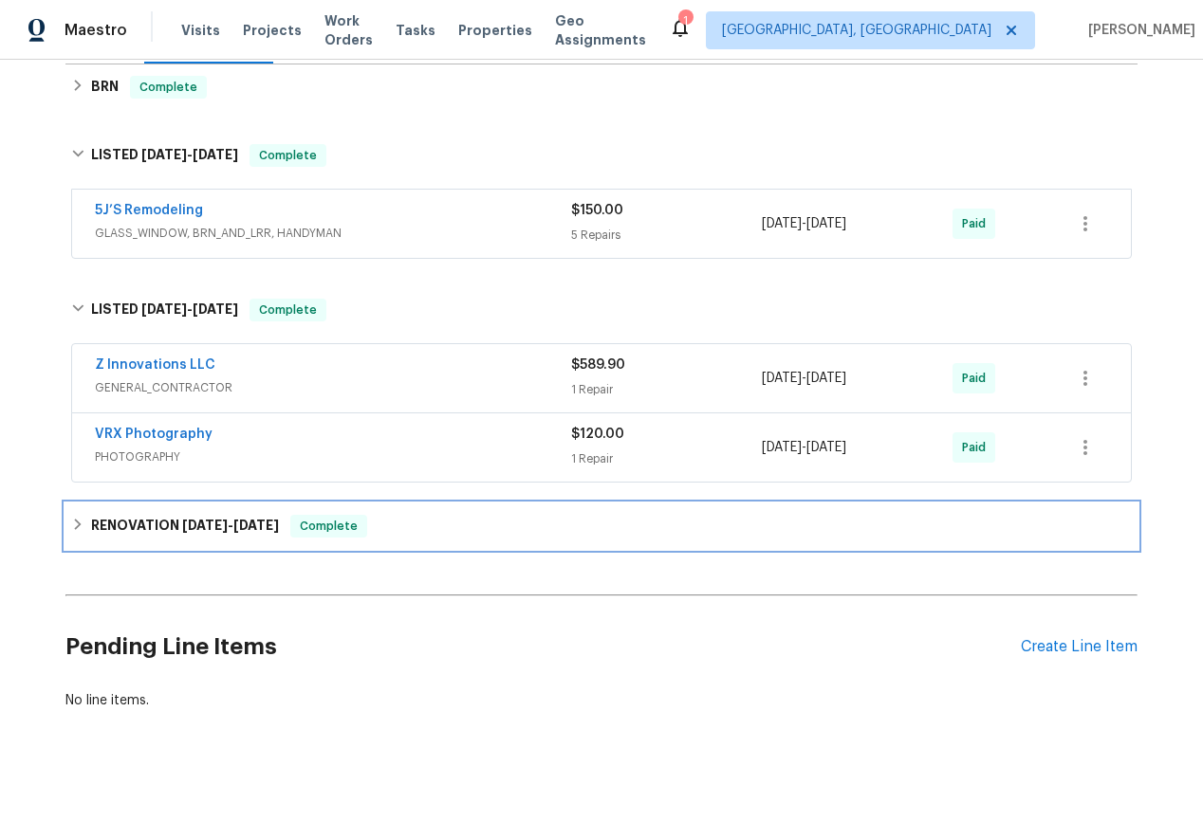
click at [75, 535] on div "RENOVATION [DATE] - [DATE] Complete" at bounding box center [601, 526] width 1060 height 23
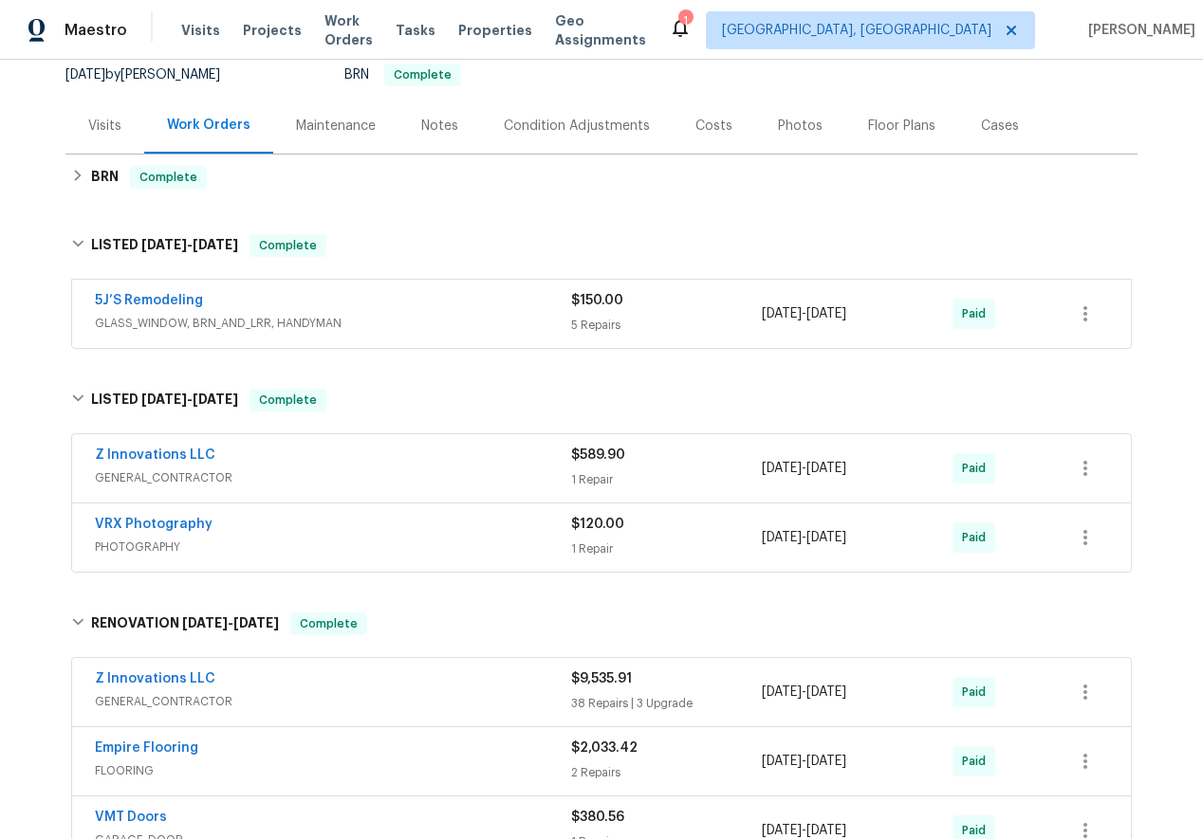
scroll to position [0, 0]
